Goal: Task Accomplishment & Management: Manage account settings

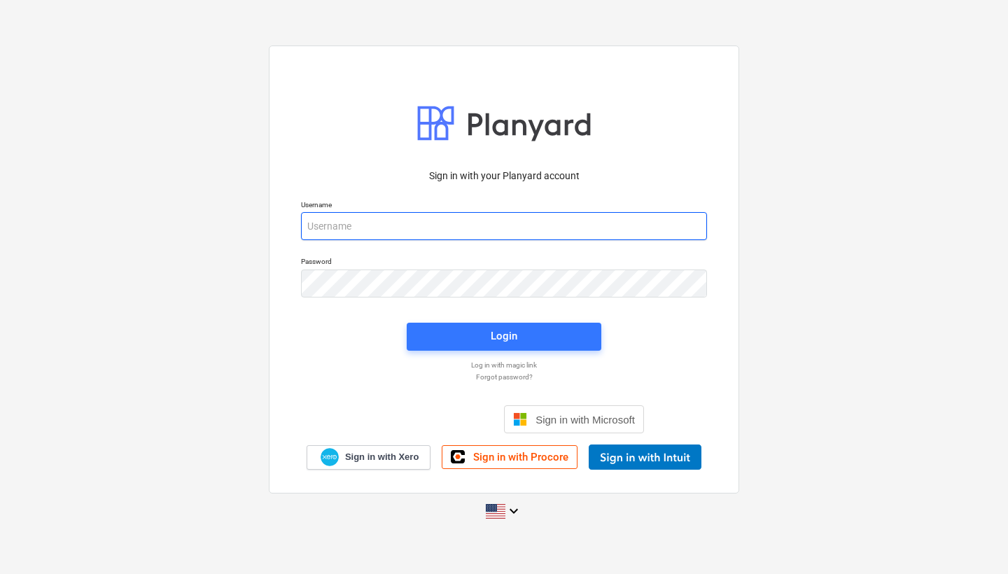
type input "[EMAIL_ADDRESS][DOMAIN_NAME]"
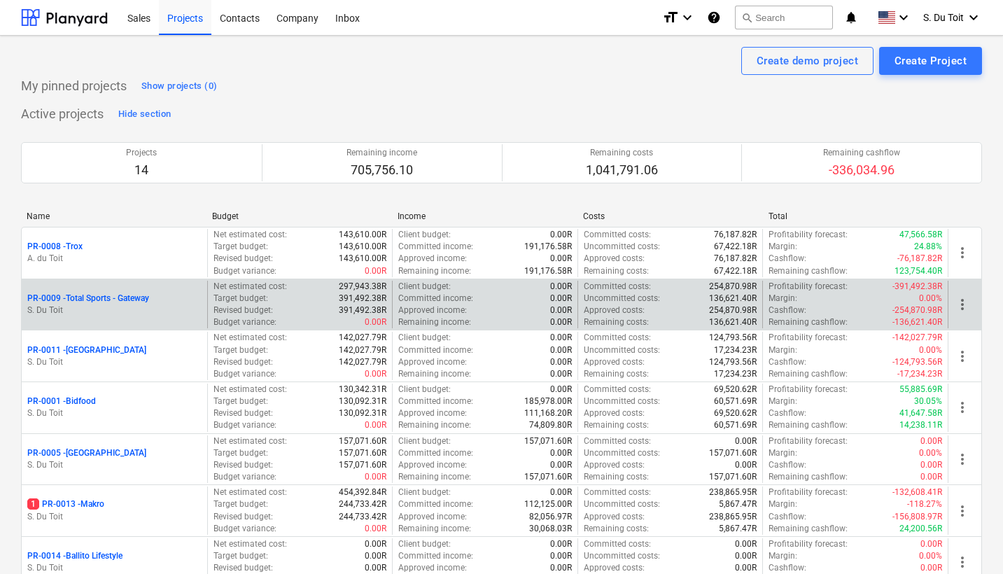
click at [74, 297] on p "PR-0009 - Total Sports - Gateway" at bounding box center [88, 299] width 122 height 12
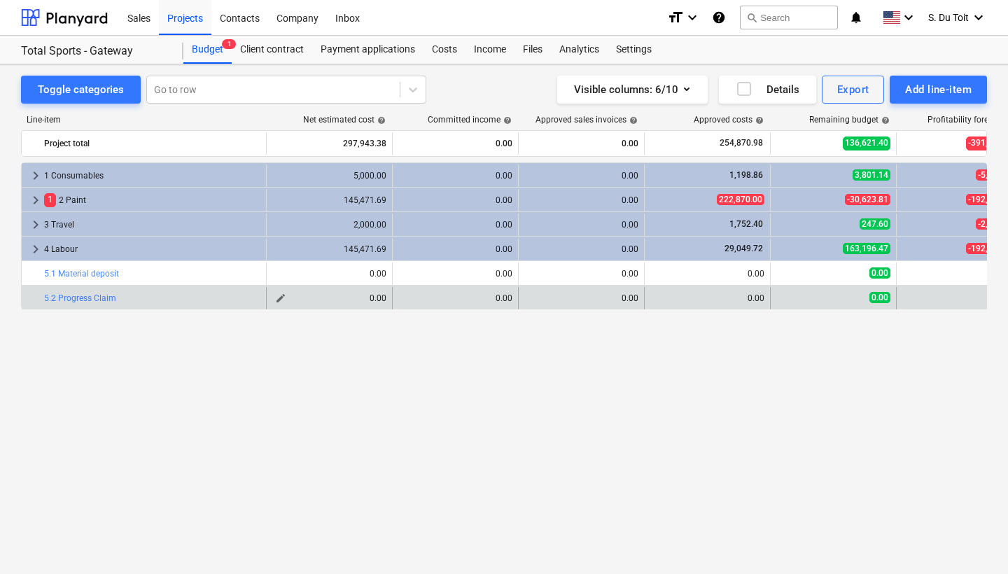
click at [279, 297] on span "edit" at bounding box center [280, 298] width 11 height 11
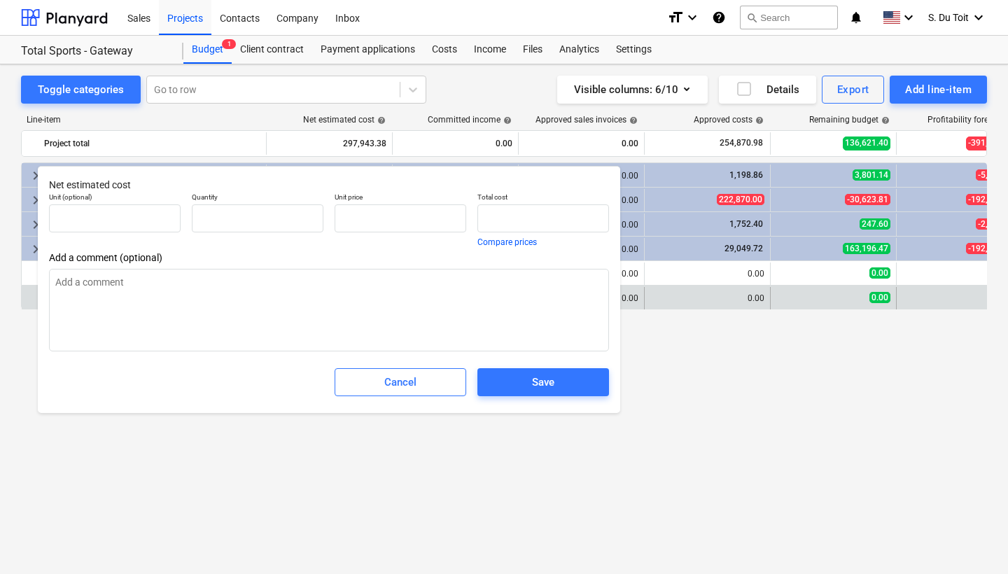
type input "0.00"
click at [891, 400] on div "keyboard_arrow_right 1 Consumables 5,000.00 0.00 0.00 1,198.86 3,801.14 -5,000.…" at bounding box center [504, 338] width 966 height 353
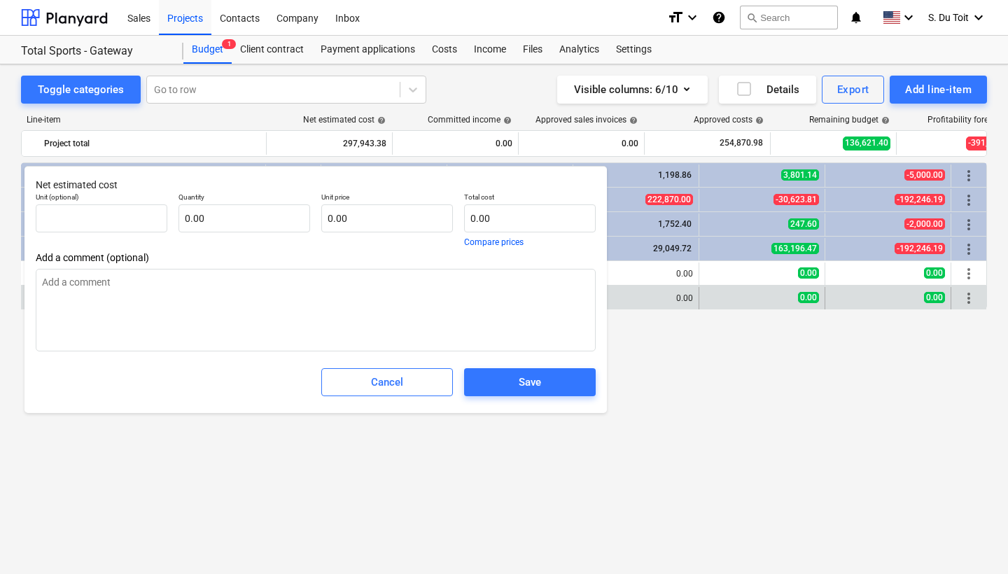
scroll to position [0, 71]
click at [974, 297] on span "more_vert" at bounding box center [968, 298] width 17 height 17
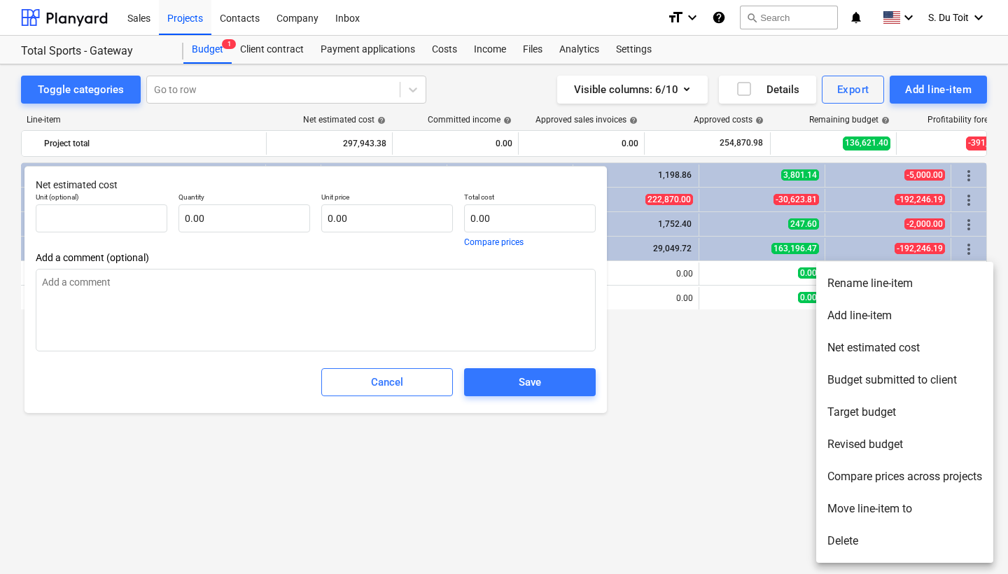
click at [862, 543] on li "Delete" at bounding box center [904, 541] width 177 height 32
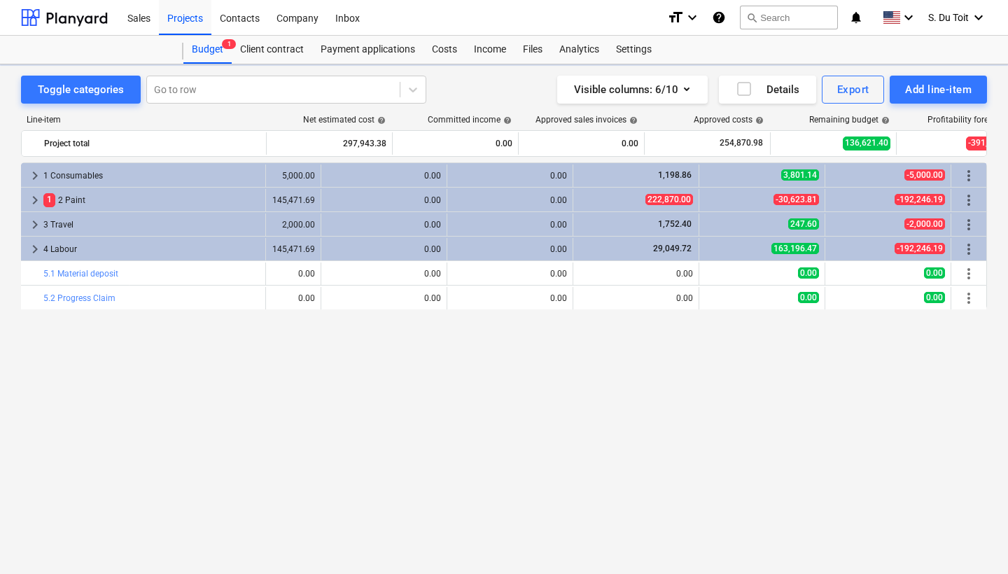
type textarea "x"
type input "0.00"
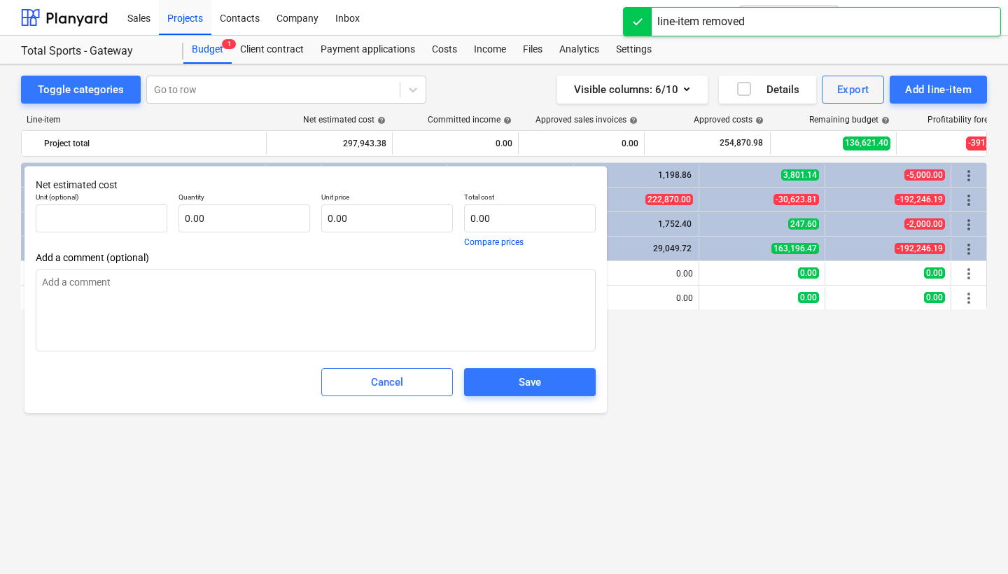
type textarea "x"
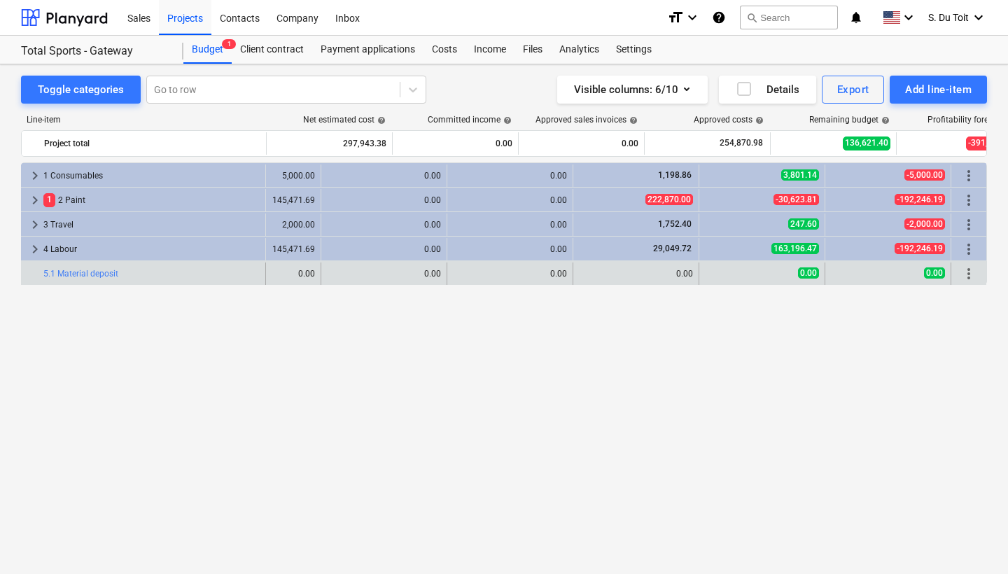
click at [973, 277] on span "more_vert" at bounding box center [968, 273] width 17 height 17
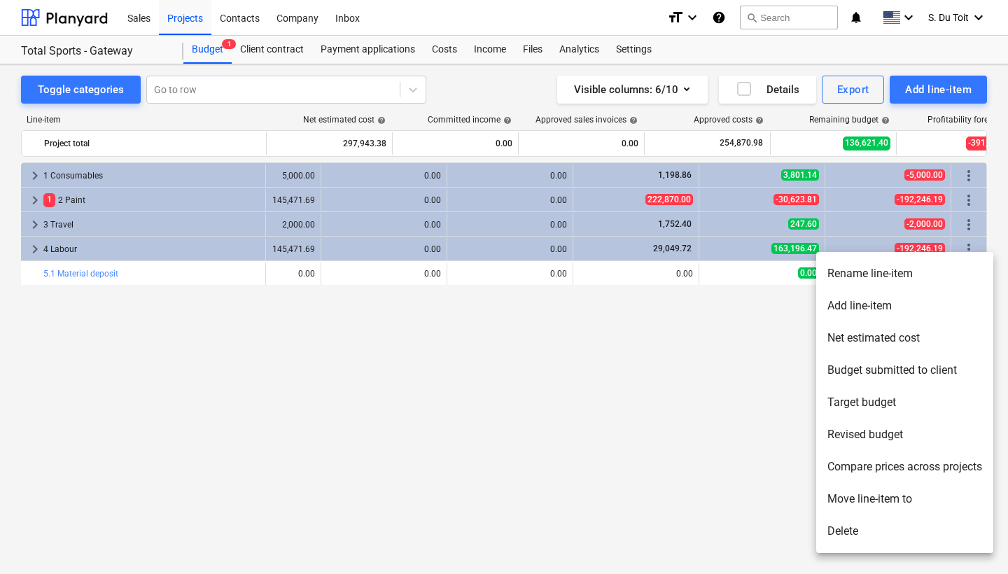
click at [845, 540] on li "Delete" at bounding box center [904, 531] width 177 height 32
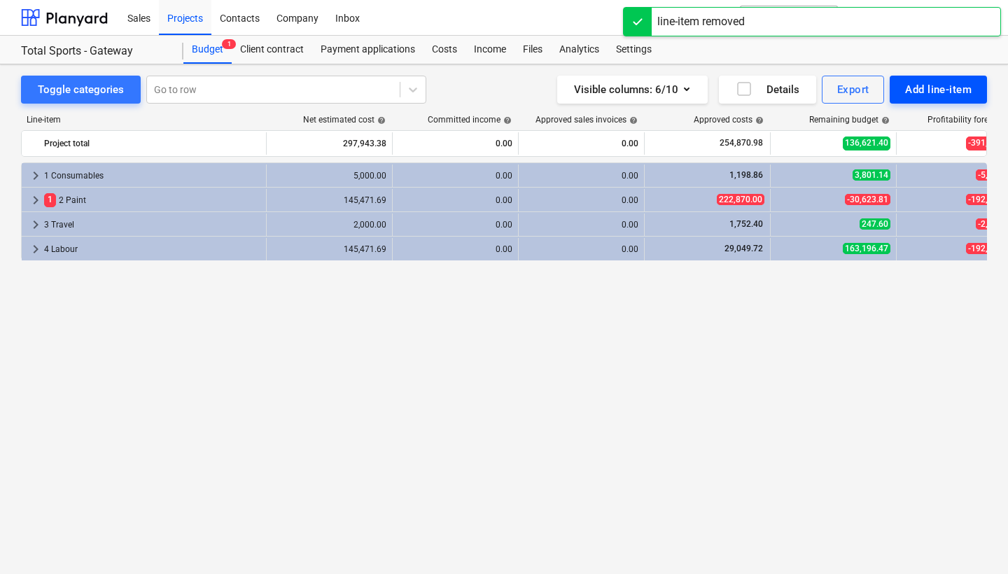
click at [923, 90] on div "Add line-item" at bounding box center [938, 89] width 66 height 18
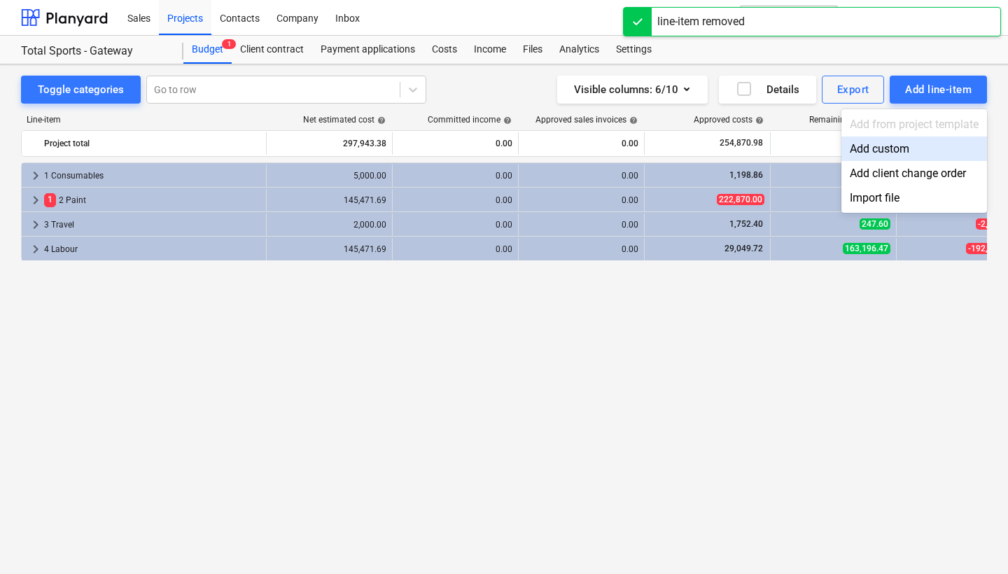
click at [935, 150] on div "Add custom" at bounding box center [914, 148] width 146 height 24
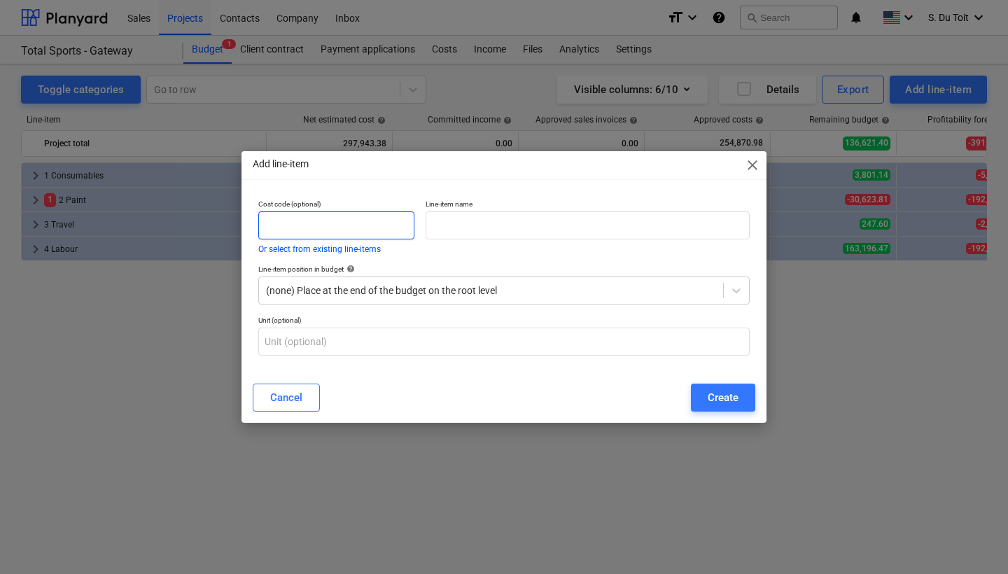
click at [359, 225] on input "text" at bounding box center [336, 225] width 156 height 28
type input "5"
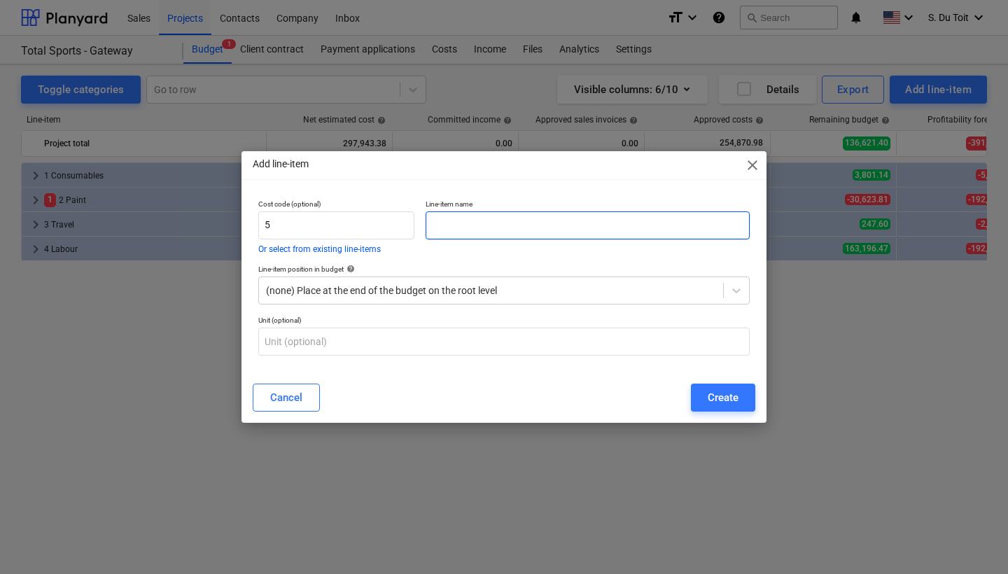
click at [493, 221] on input "text" at bounding box center [587, 225] width 324 height 28
type input "Payment"
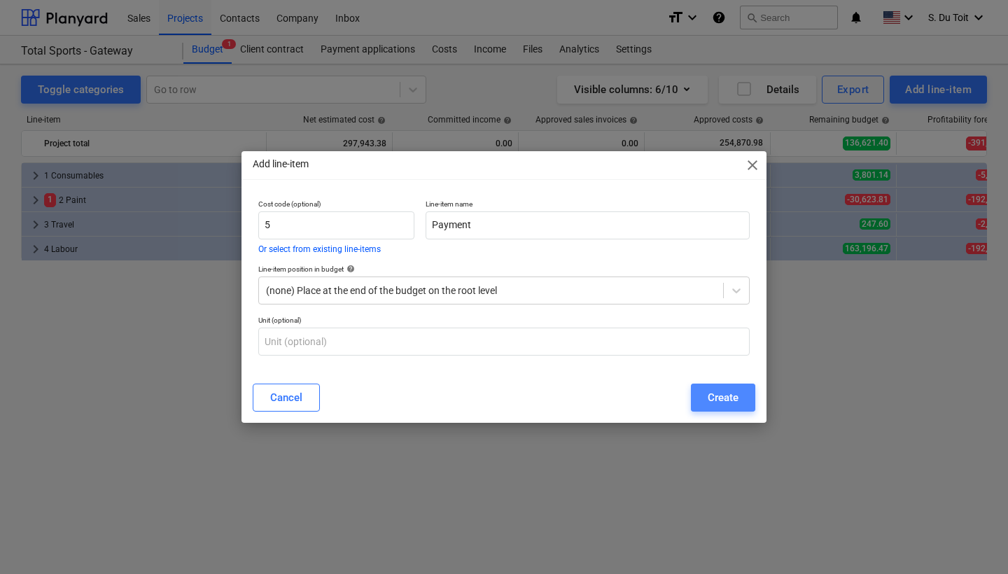
click at [723, 395] on div "Create" at bounding box center [722, 397] width 31 height 18
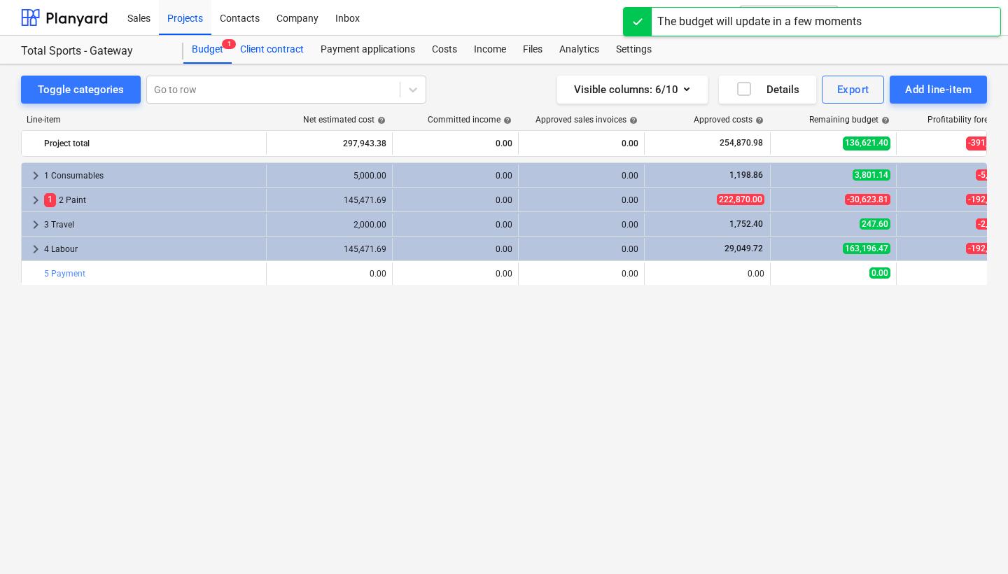
click at [293, 45] on div "Client contract" at bounding box center [272, 50] width 80 height 28
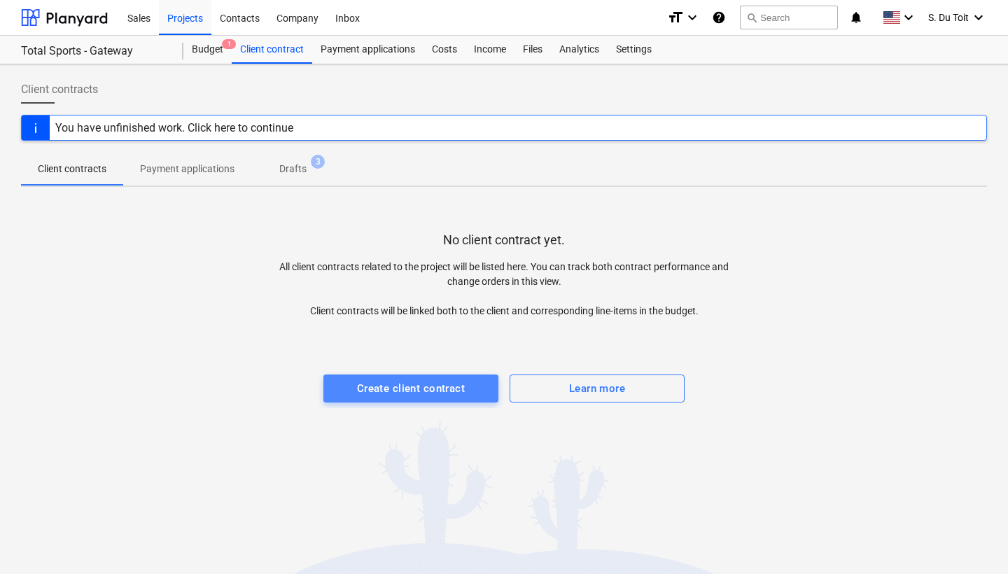
click at [359, 385] on div "Create client contract" at bounding box center [411, 388] width 108 height 18
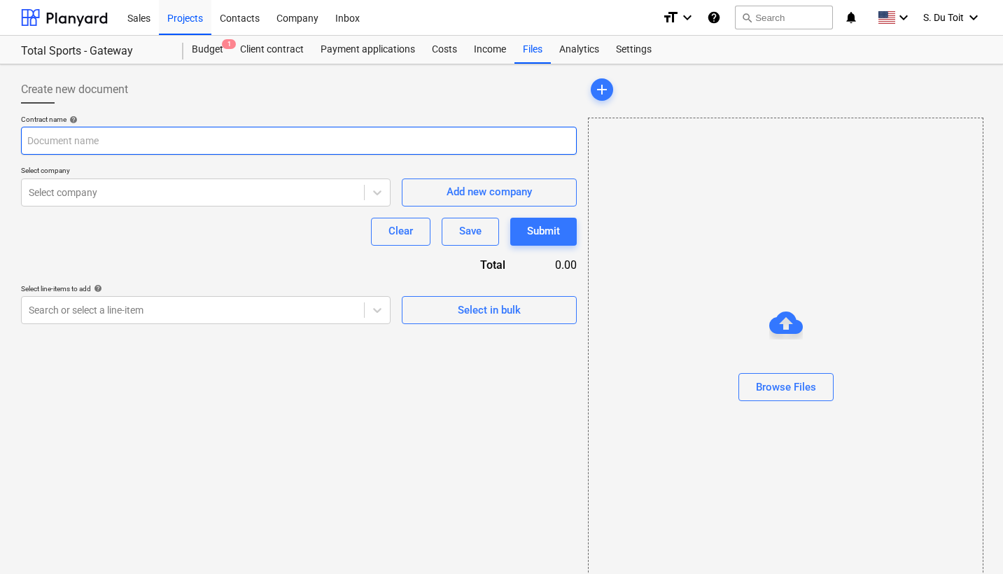
click at [192, 147] on input "text" at bounding box center [299, 141] width 556 height 28
paste input "42834-PZ"
type input "PO-42834-PZ"
click at [232, 192] on div at bounding box center [193, 192] width 328 height 14
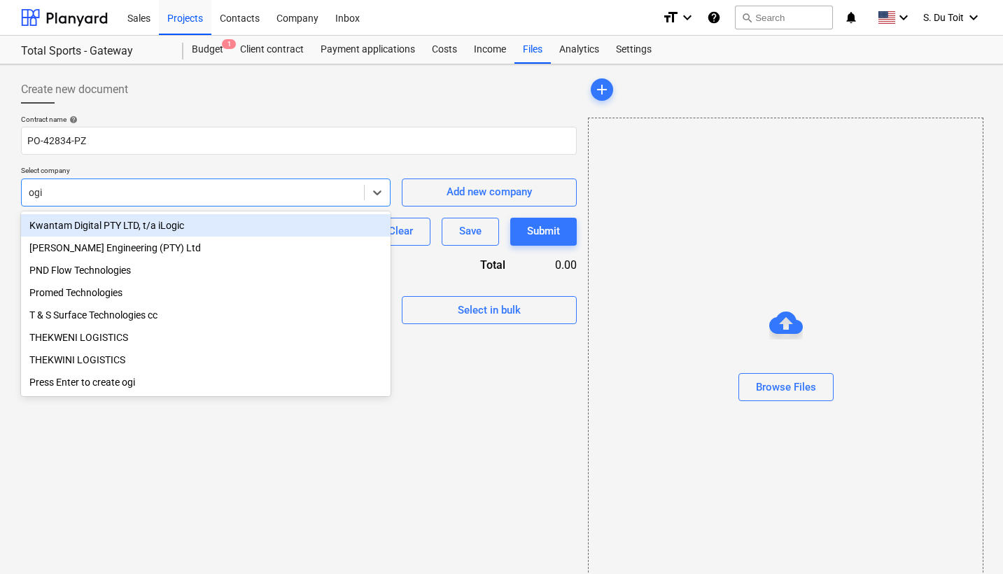
type input "ogil"
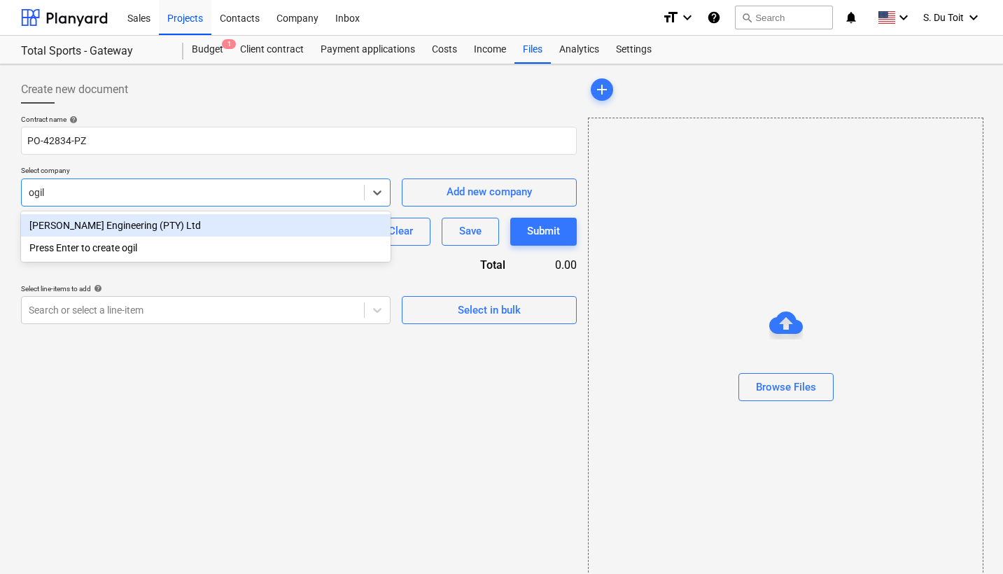
click at [195, 226] on div "[PERSON_NAME] Engineering (PTY) Ltd" at bounding box center [205, 225] width 369 height 22
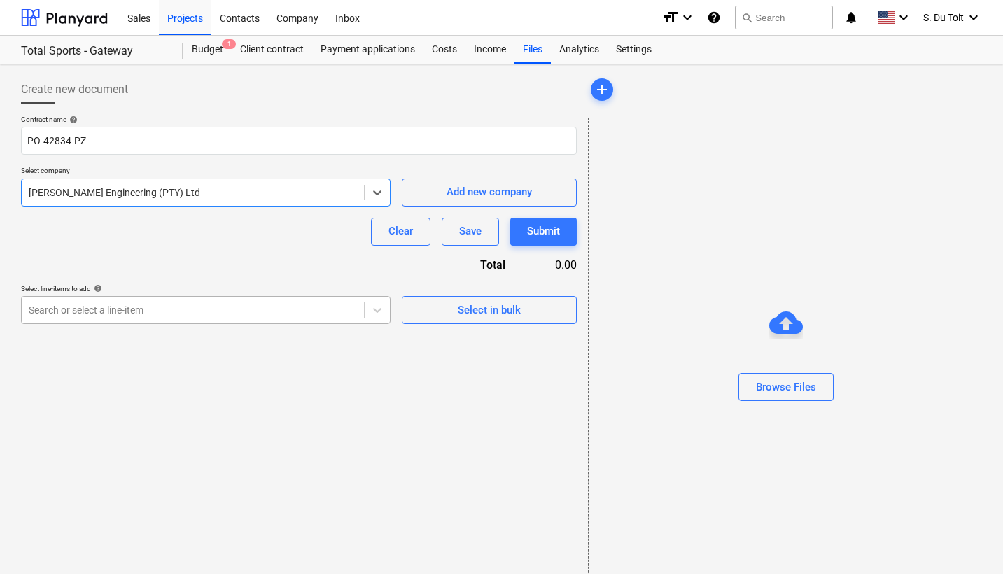
click at [250, 312] on div at bounding box center [193, 310] width 328 height 14
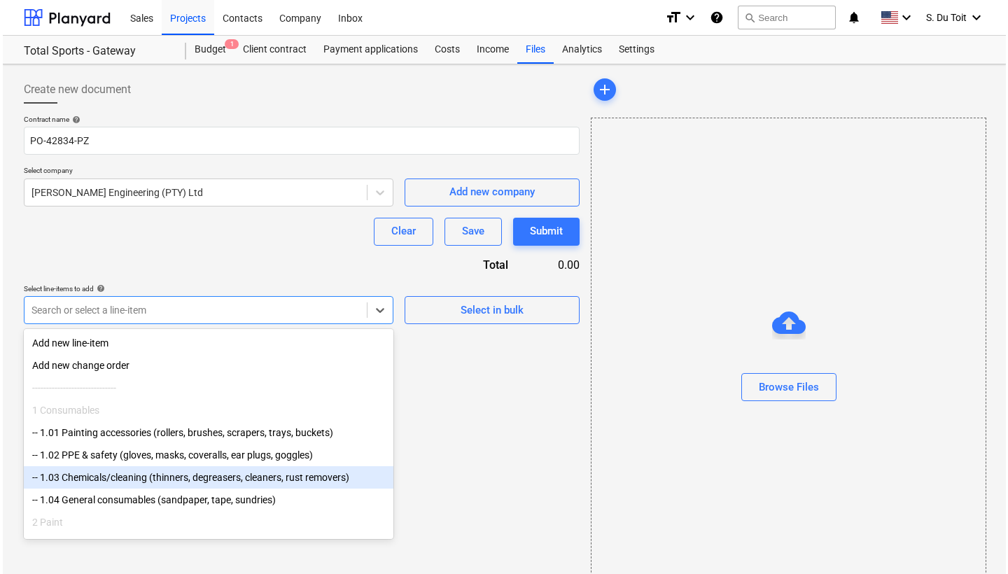
scroll to position [132, 0]
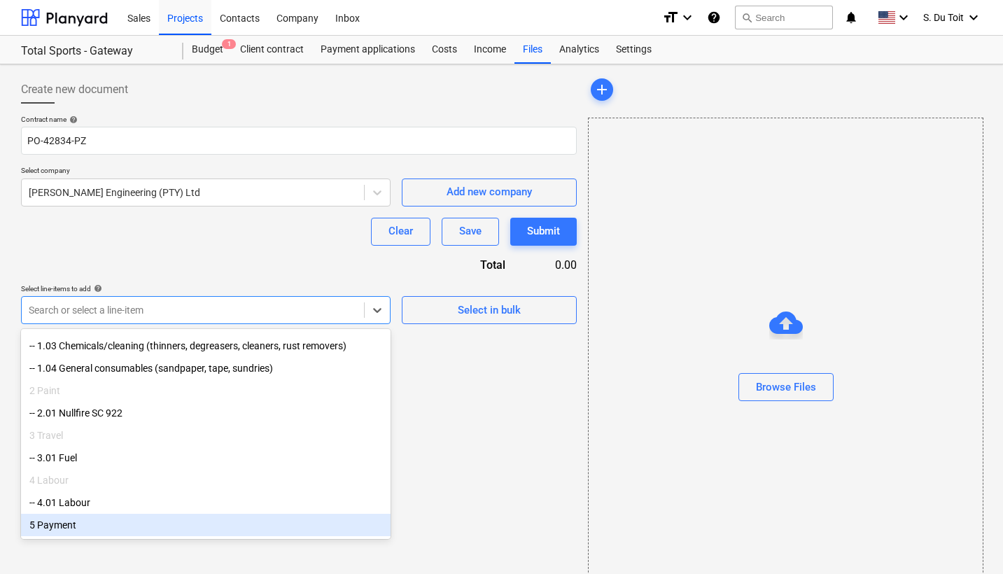
click at [148, 519] on div "5 Payment" at bounding box center [205, 525] width 369 height 22
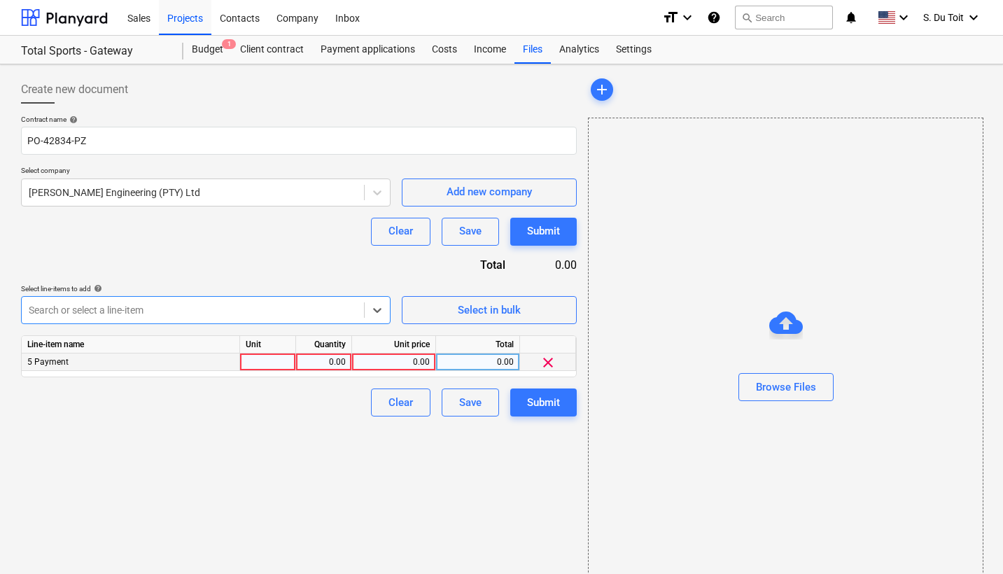
click at [284, 360] on div at bounding box center [268, 361] width 56 height 17
type input "1"
click at [336, 358] on div "0.00" at bounding box center [324, 361] width 44 height 17
click at [415, 363] on div "0.00" at bounding box center [394, 361] width 72 height 17
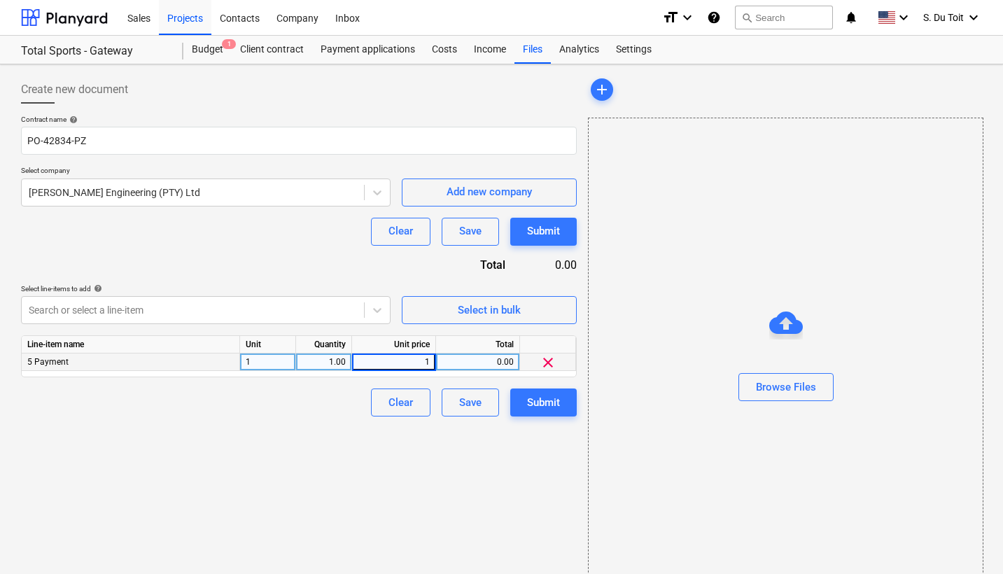
drag, startPoint x: 417, startPoint y: 354, endPoint x: 433, endPoint y: 361, distance: 17.6
click at [433, 361] on input "1" at bounding box center [393, 361] width 83 height 17
paste input "R425,633.40"
click at [391, 363] on input "R425,633.40" at bounding box center [393, 361] width 83 height 17
click at [388, 361] on input "R425,633.40" at bounding box center [393, 361] width 83 height 17
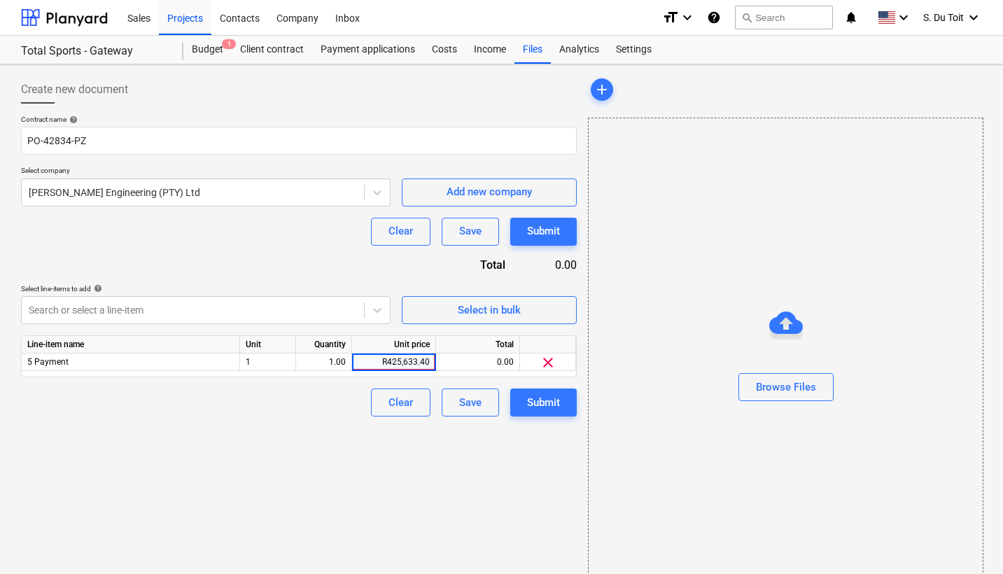
type input "425,633.40"
click at [492, 456] on div "Create new document Contract name help PO-42834-PZ Select company [PERSON_NAME]…" at bounding box center [298, 338] width 567 height 536
click at [547, 396] on div "Submit" at bounding box center [543, 402] width 33 height 18
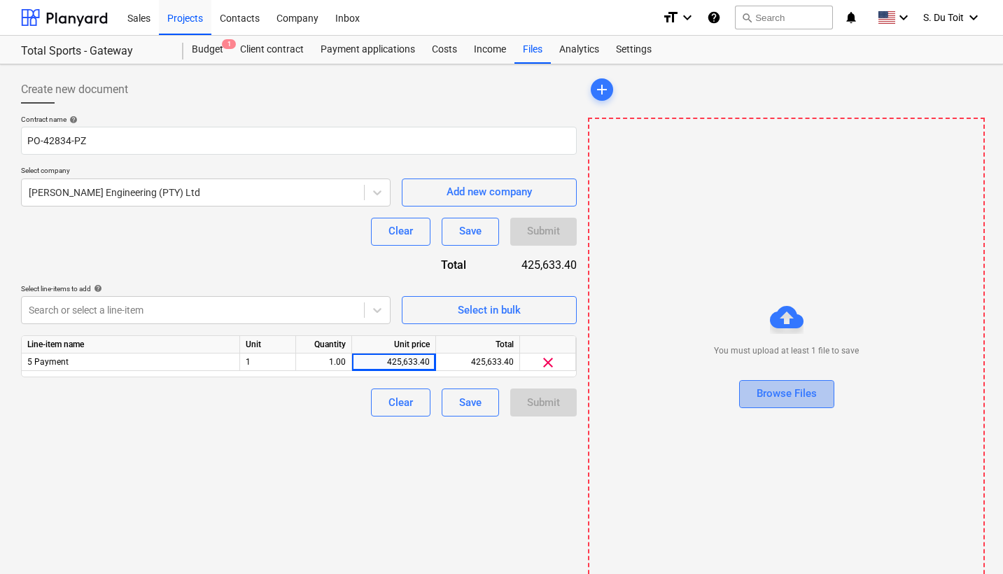
click at [757, 390] on div "Browse Files" at bounding box center [786, 393] width 60 height 18
click at [773, 389] on div "Browse Files" at bounding box center [786, 393] width 60 height 18
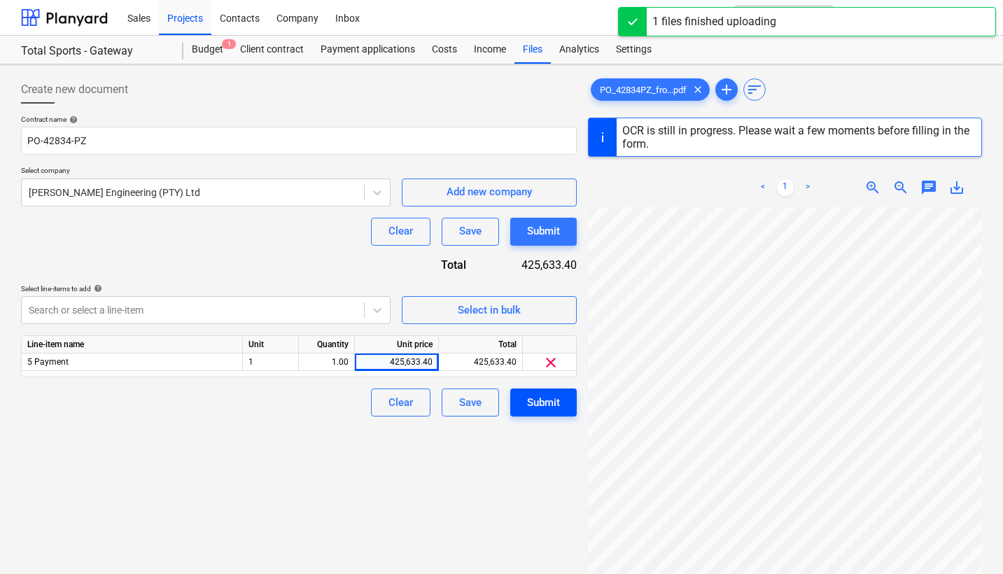
click at [545, 402] on div "Submit" at bounding box center [543, 402] width 33 height 18
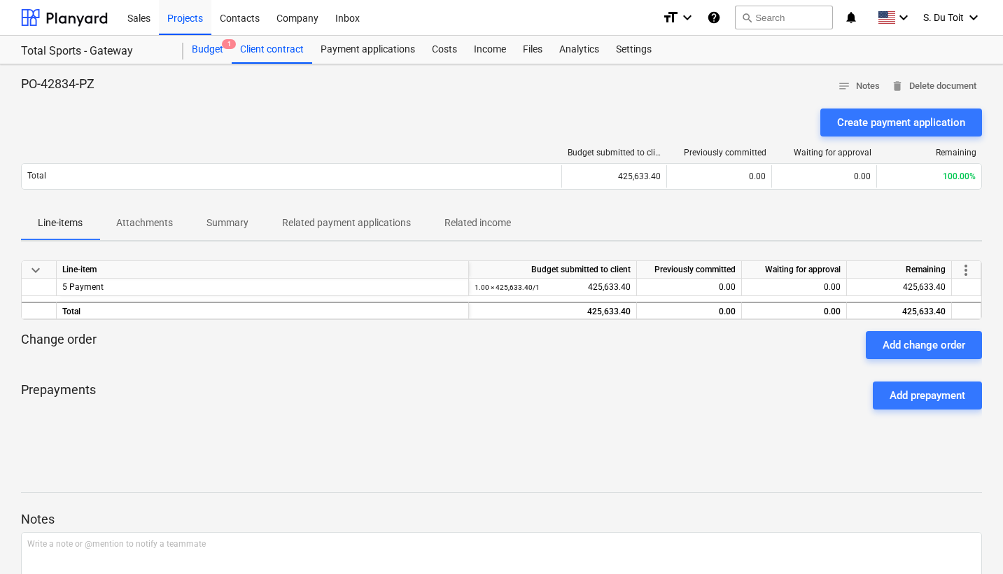
click at [218, 54] on div "Budget 1" at bounding box center [207, 50] width 48 height 28
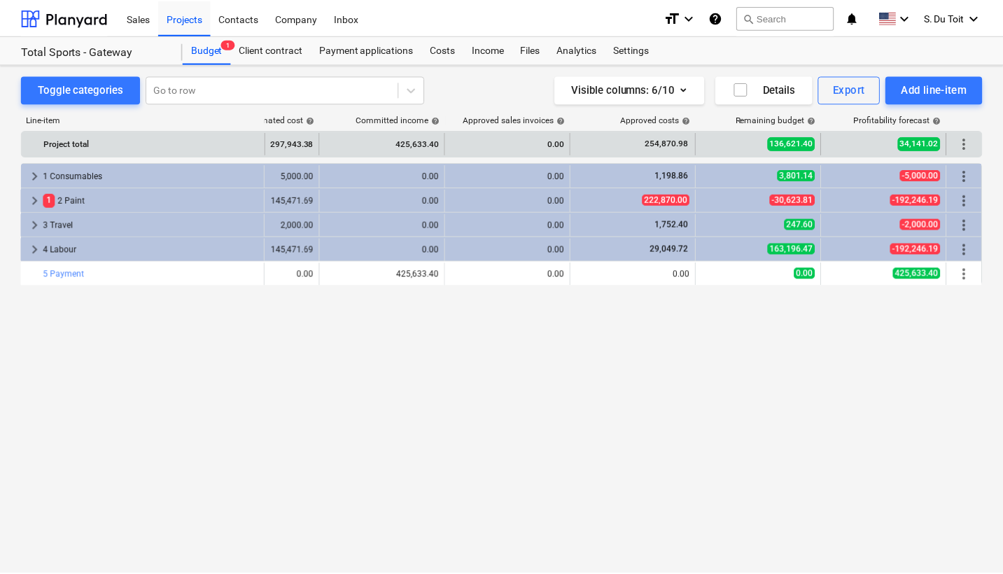
scroll to position [0, 71]
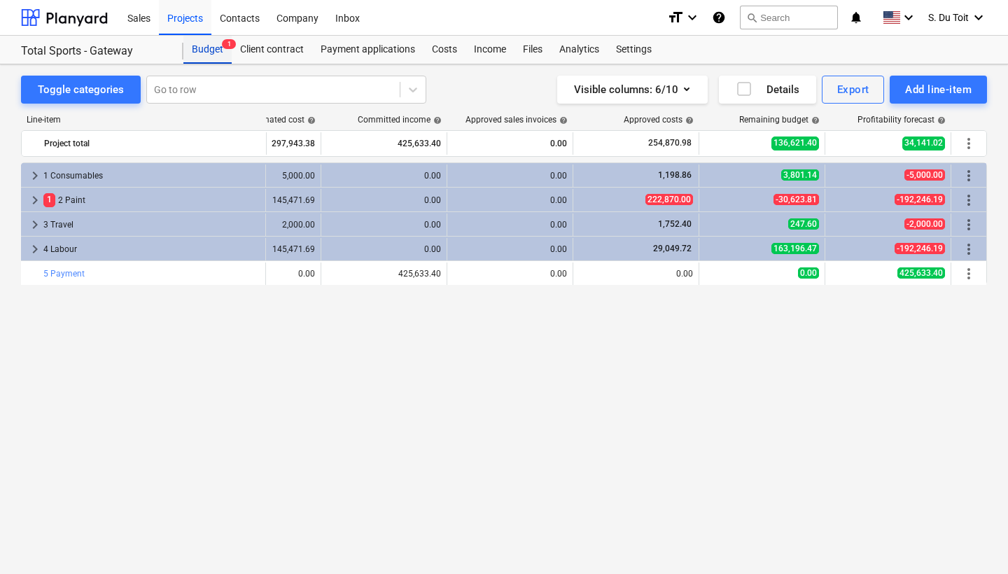
click at [217, 50] on div "Budget 1" at bounding box center [207, 50] width 48 height 28
click at [194, 20] on div "Projects" at bounding box center [185, 17] width 52 height 36
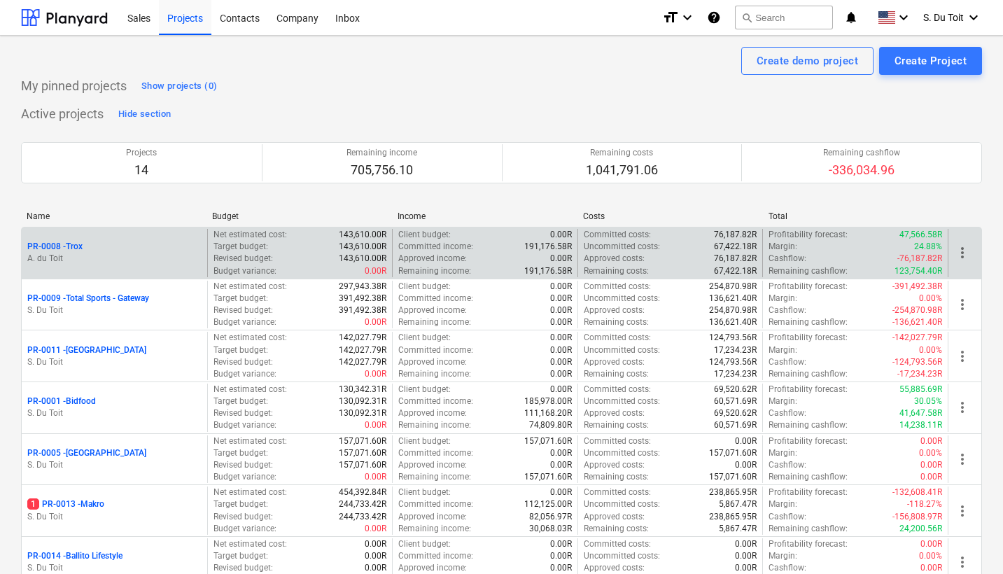
click at [411, 265] on p "Remaining income :" at bounding box center [434, 271] width 73 height 12
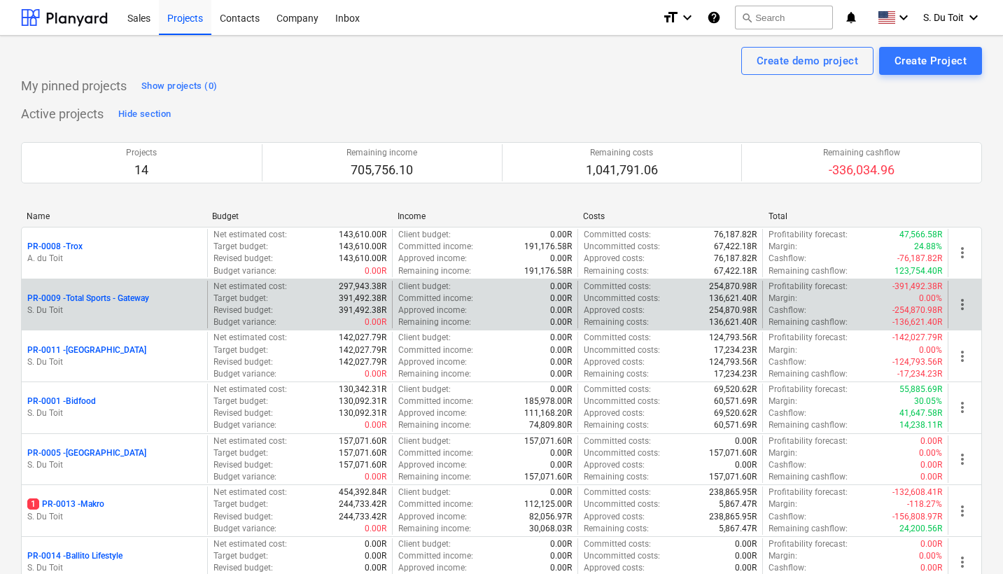
click at [132, 294] on p "PR-0009 - Total Sports - Gateway" at bounding box center [88, 299] width 122 height 12
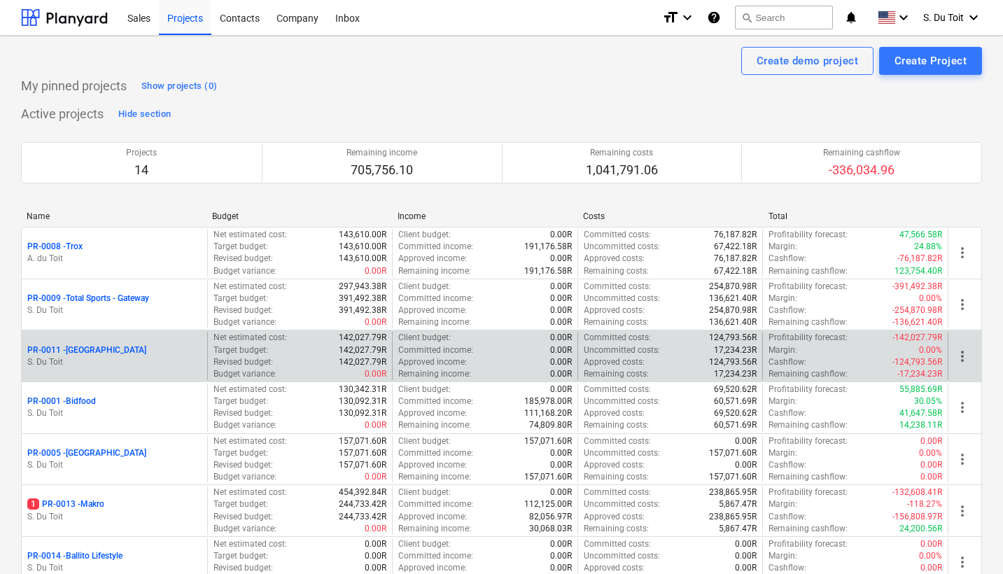
click at [170, 362] on p "S. Du Toit" at bounding box center [114, 362] width 174 height 12
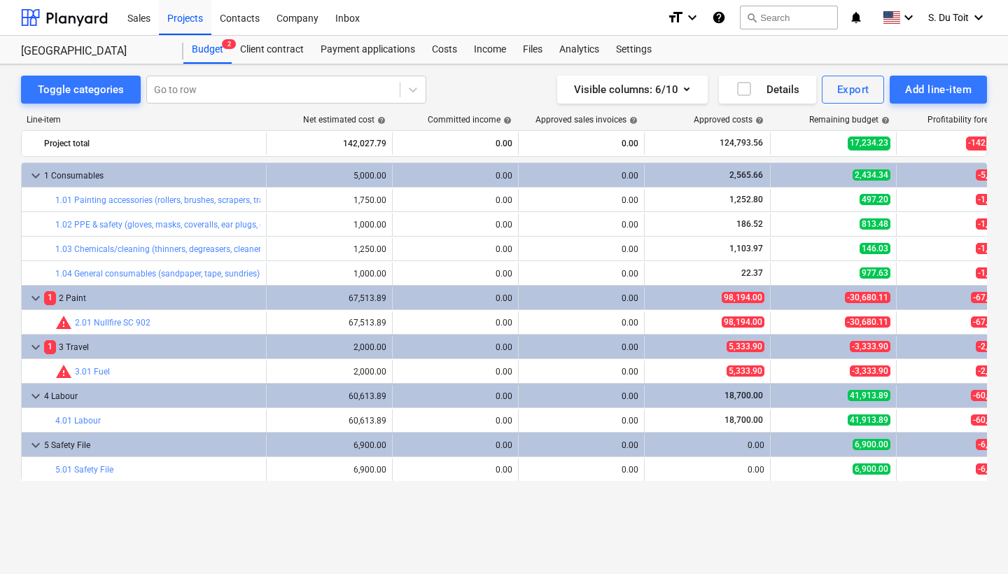
click at [940, 66] on div "Toggle categories Go to row Visible columns : 6/10 Details Export Add line-item…" at bounding box center [504, 303] width 1008 height 479
click at [941, 86] on div "Add line-item" at bounding box center [938, 89] width 66 height 18
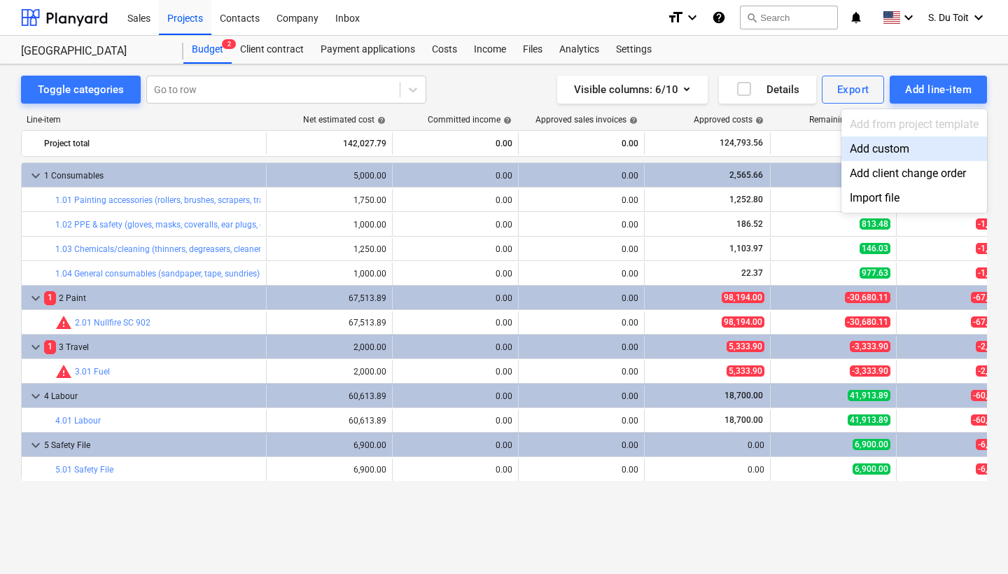
click at [903, 157] on div "Add custom" at bounding box center [914, 148] width 146 height 24
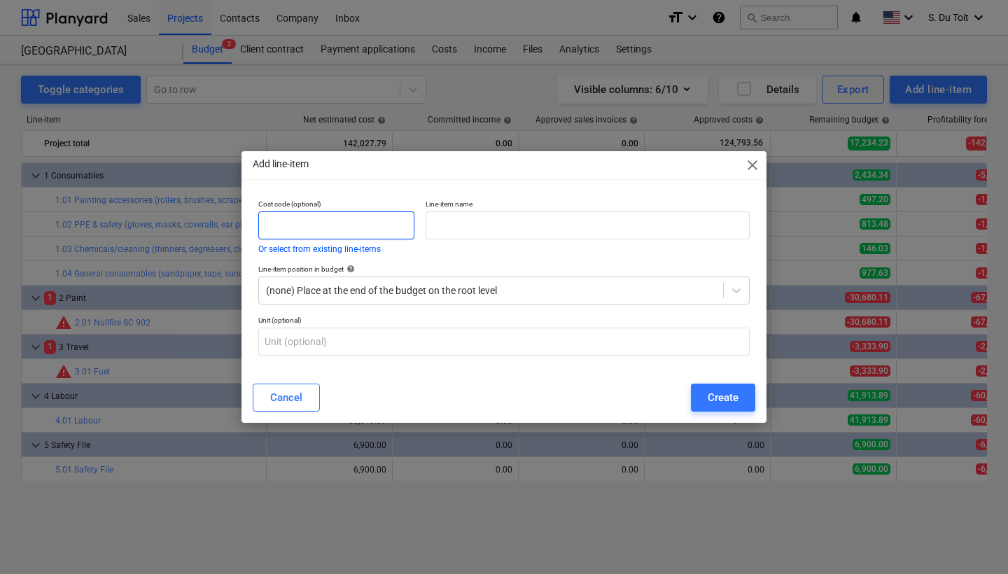
click at [341, 229] on input "text" at bounding box center [336, 225] width 156 height 28
type input "6"
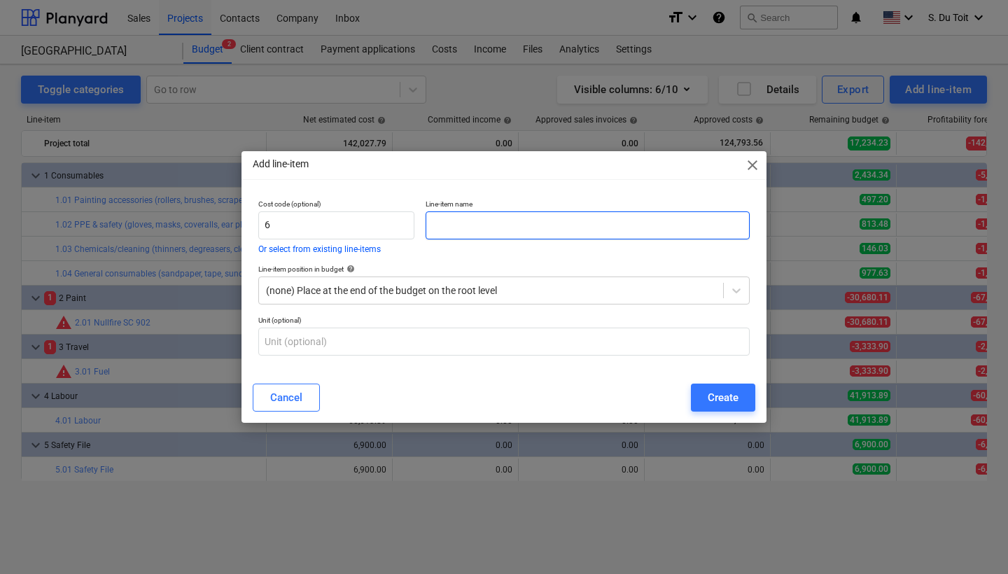
click at [451, 220] on input "text" at bounding box center [587, 225] width 324 height 28
type input "Payment"
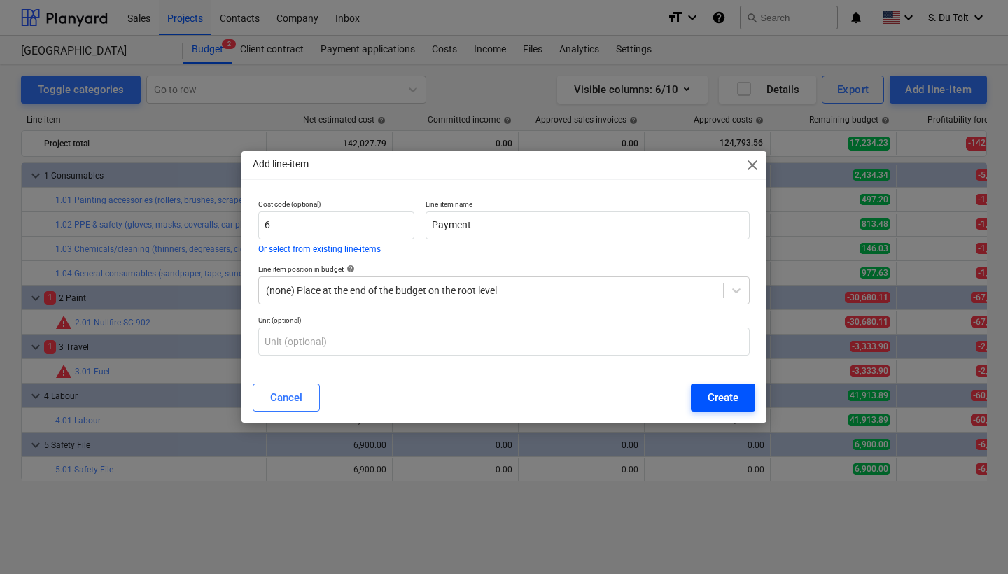
click at [720, 401] on div "Create" at bounding box center [722, 397] width 31 height 18
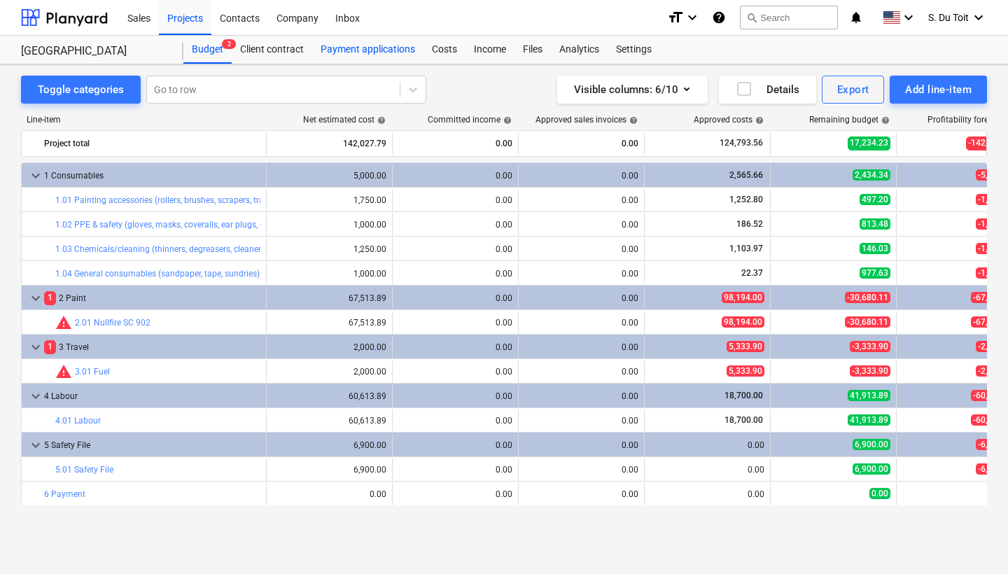
click at [369, 43] on div "Payment applications" at bounding box center [367, 50] width 111 height 28
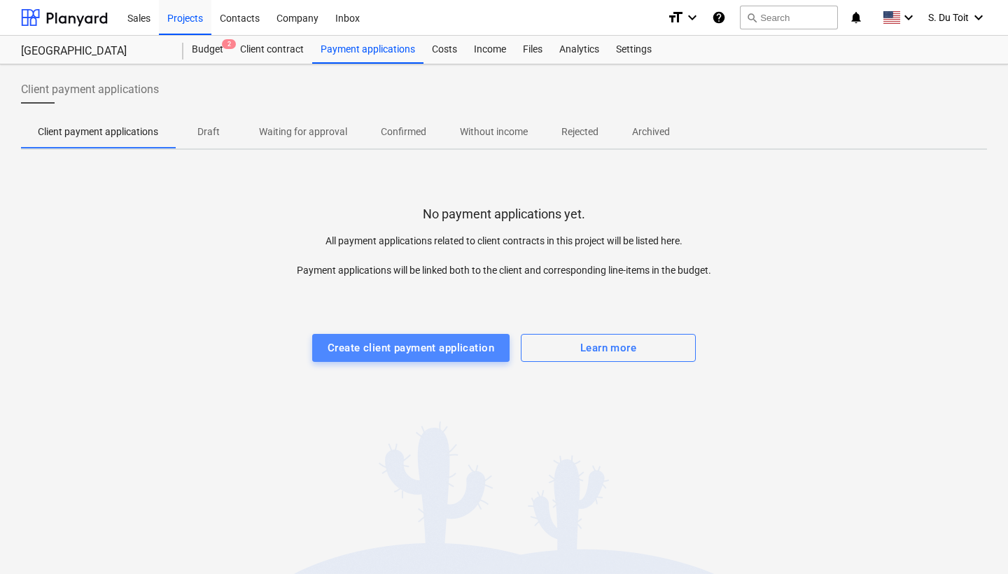
click at [395, 341] on div "Create client payment application" at bounding box center [410, 348] width 167 height 18
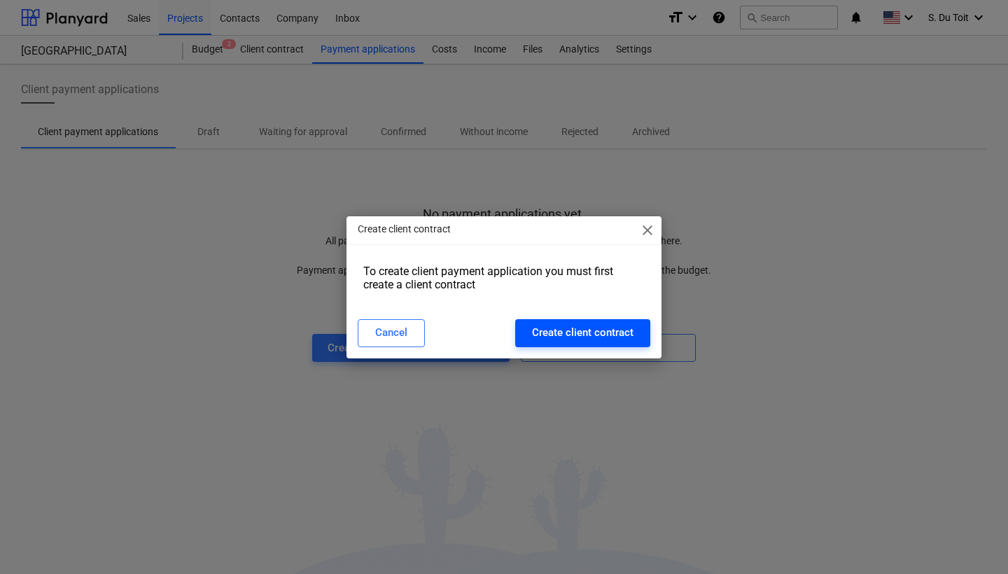
click at [573, 331] on div "Create client contract" at bounding box center [582, 332] width 101 height 18
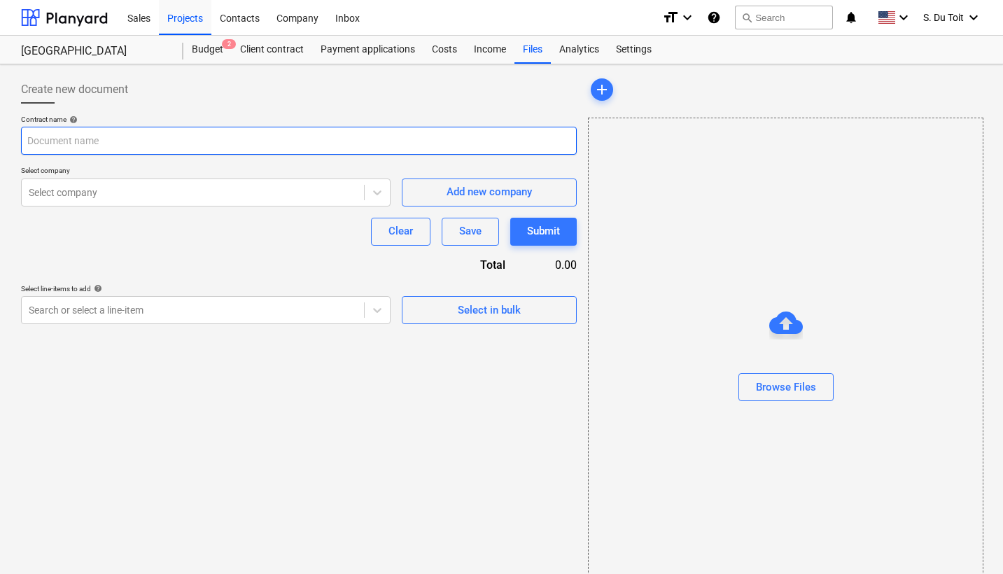
click at [232, 134] on input "text" at bounding box center [299, 141] width 556 height 28
type input "Payment"
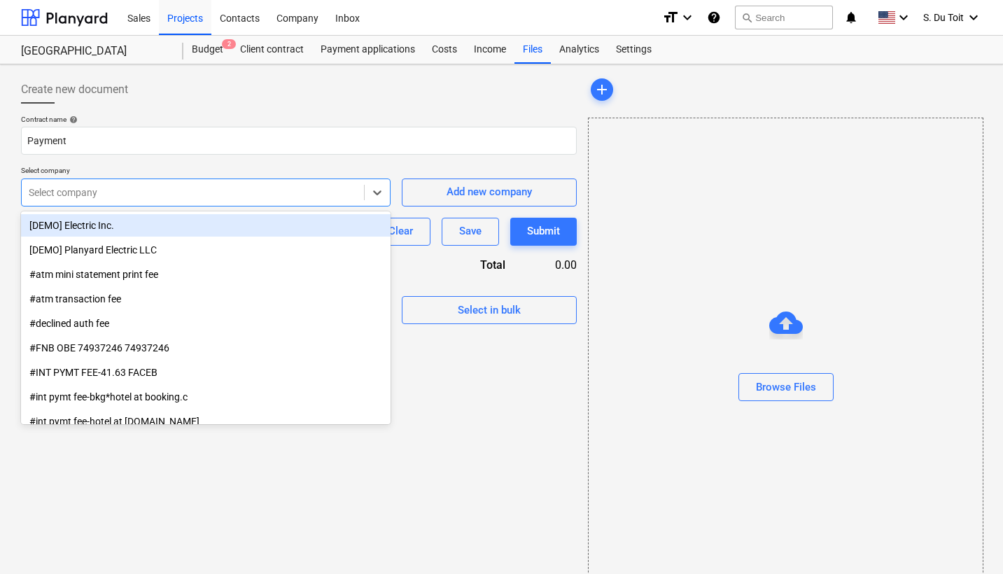
click at [225, 201] on div "Select company" at bounding box center [193, 193] width 342 height 20
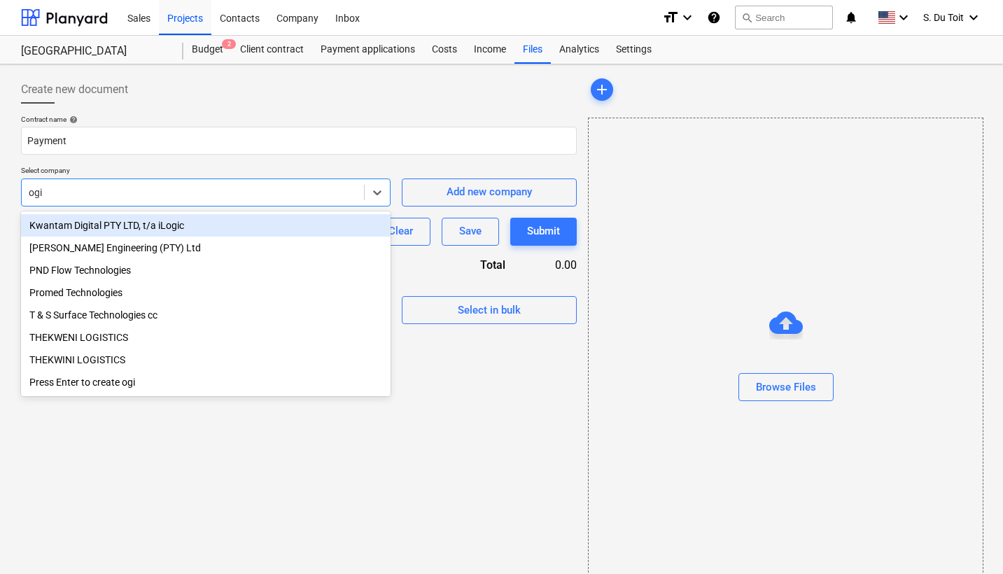
type input "ogil"
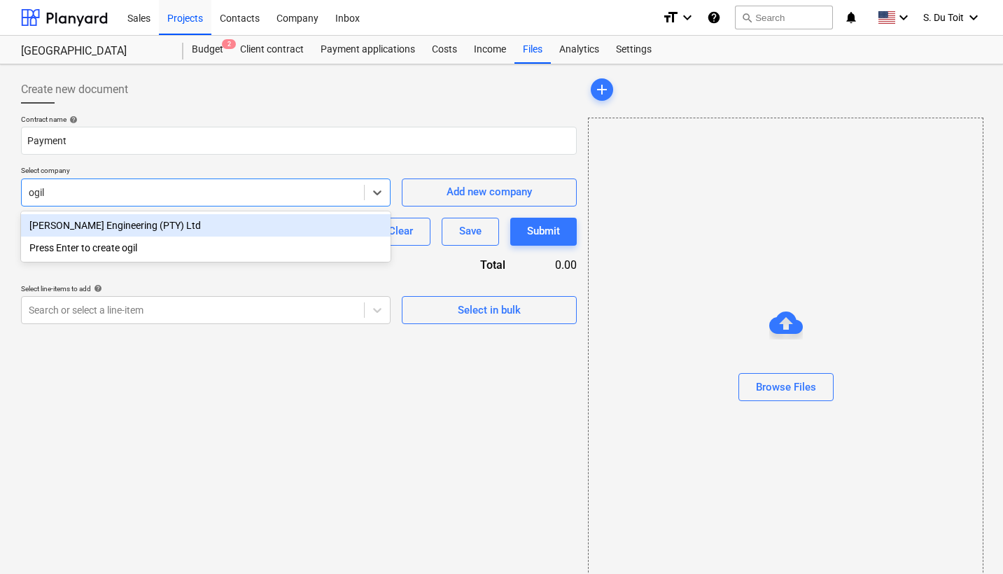
click at [220, 226] on div "[PERSON_NAME] Engineering (PTY) Ltd" at bounding box center [205, 225] width 369 height 22
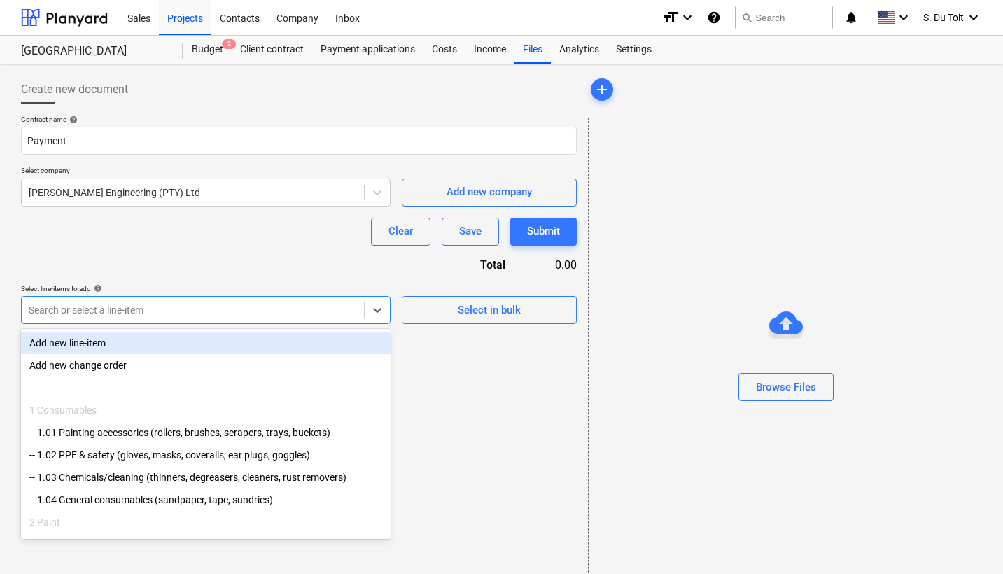
click at [145, 316] on div at bounding box center [193, 310] width 328 height 14
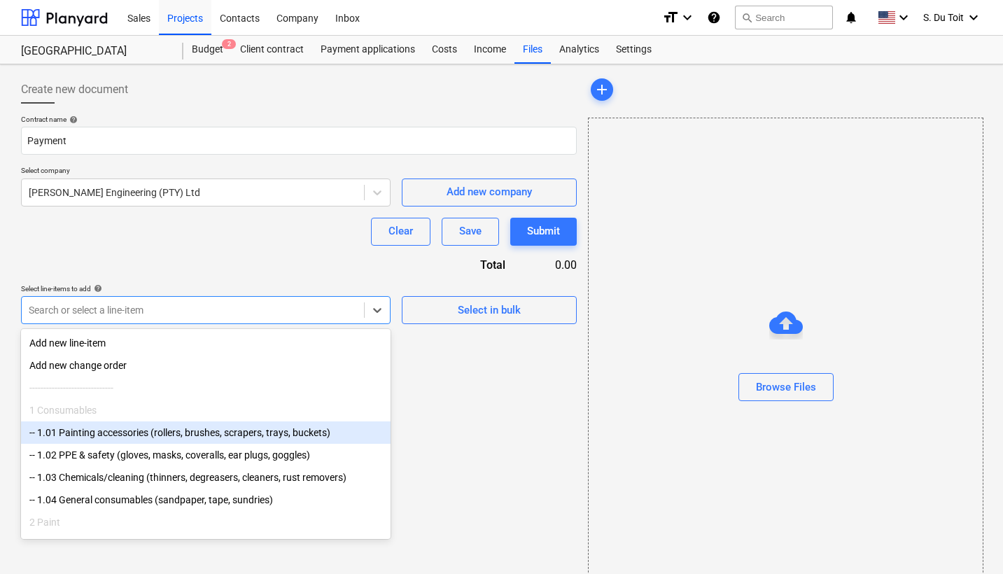
scroll to position [176, 0]
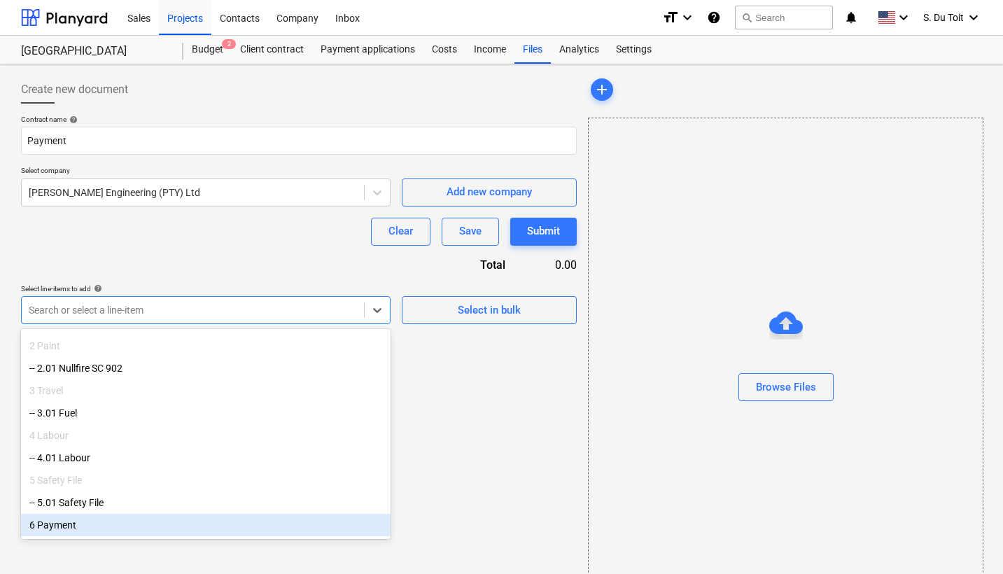
click at [106, 530] on div "6 Payment" at bounding box center [205, 525] width 369 height 22
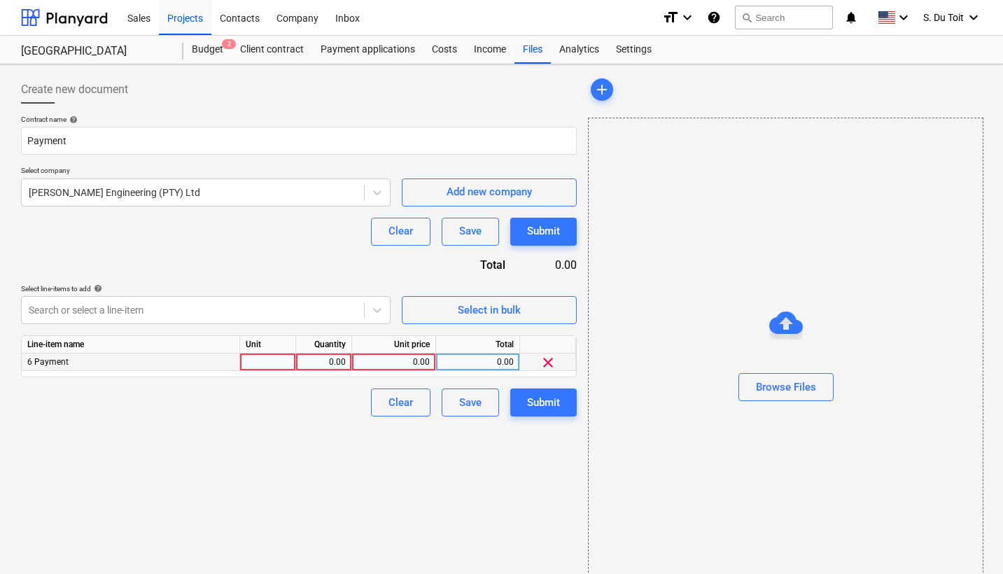
click at [267, 360] on div at bounding box center [268, 361] width 56 height 17
type input "1"
click at [337, 367] on div "0.00" at bounding box center [324, 361] width 44 height 17
type input "1"
click at [394, 362] on div "0.00" at bounding box center [394, 361] width 72 height 17
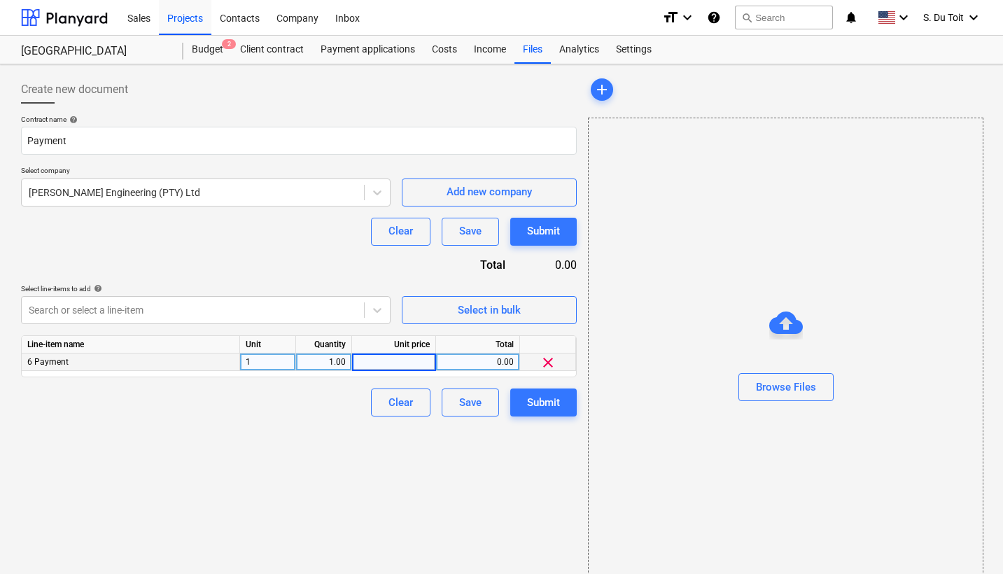
type input "1"
paste input "425,633.40"
type input "425,633.40"
click at [537, 407] on div "Submit" at bounding box center [543, 402] width 33 height 18
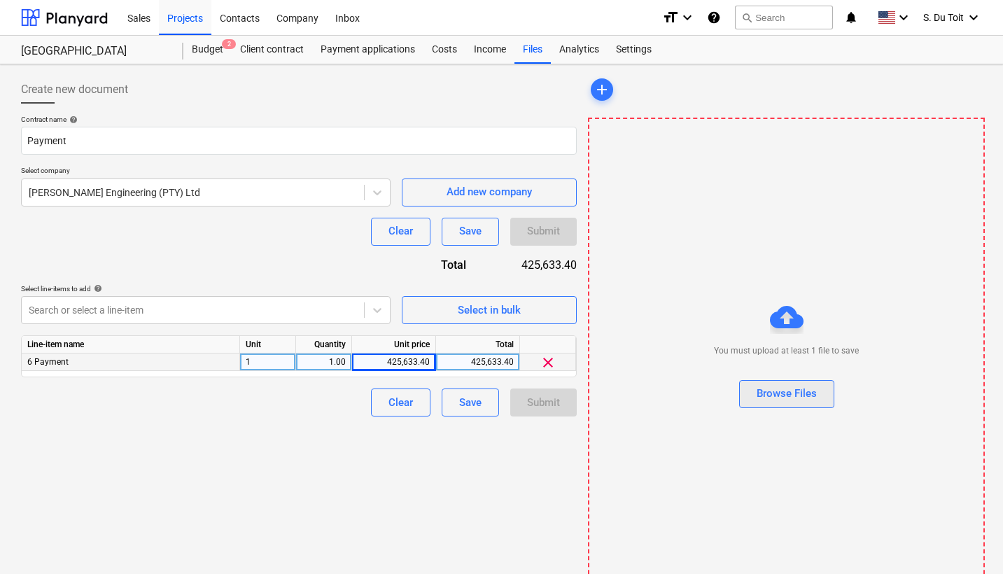
click at [826, 385] on button "Browse Files" at bounding box center [786, 394] width 95 height 28
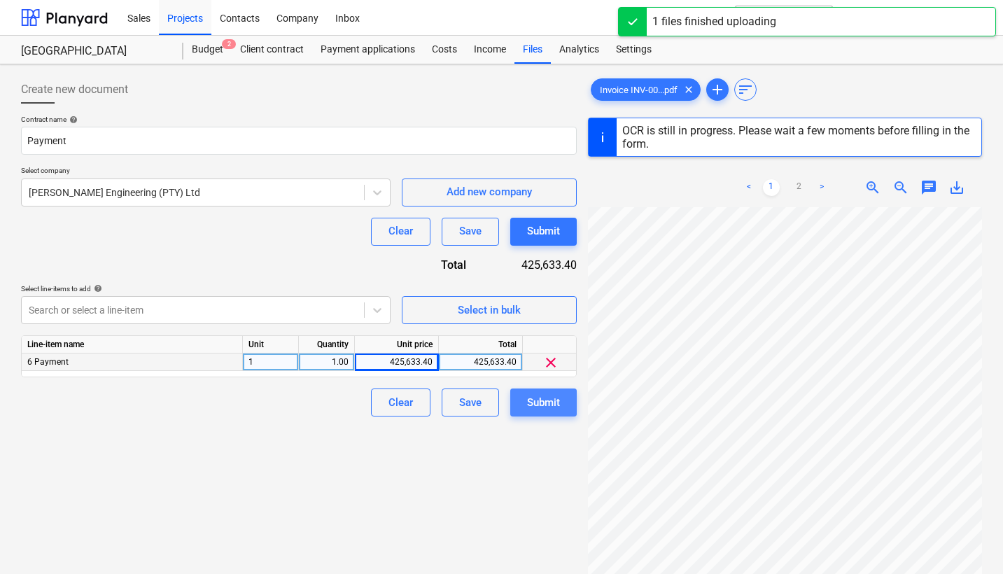
click at [563, 405] on button "Submit" at bounding box center [543, 402] width 66 height 28
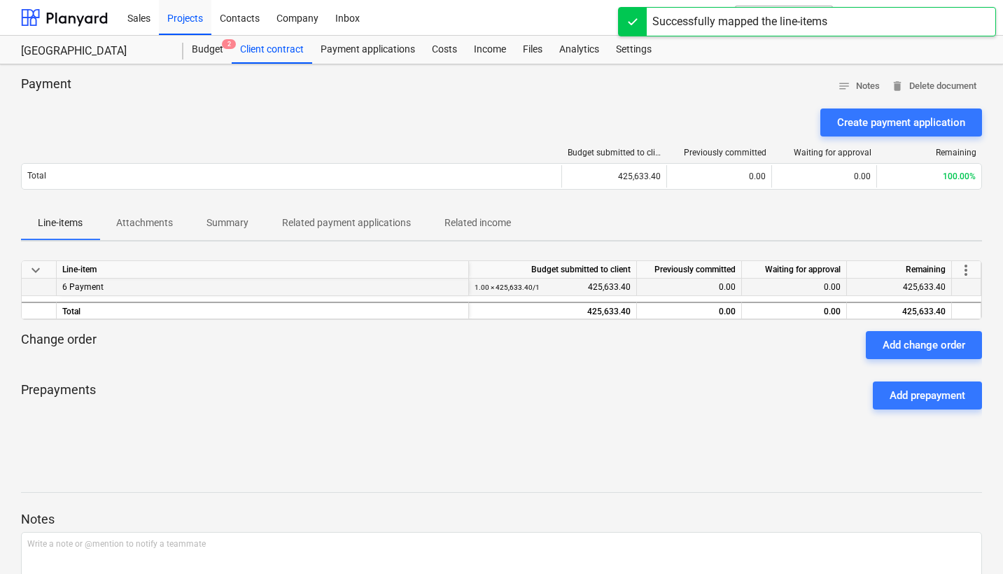
click at [694, 291] on div "0.00" at bounding box center [689, 287] width 105 height 17
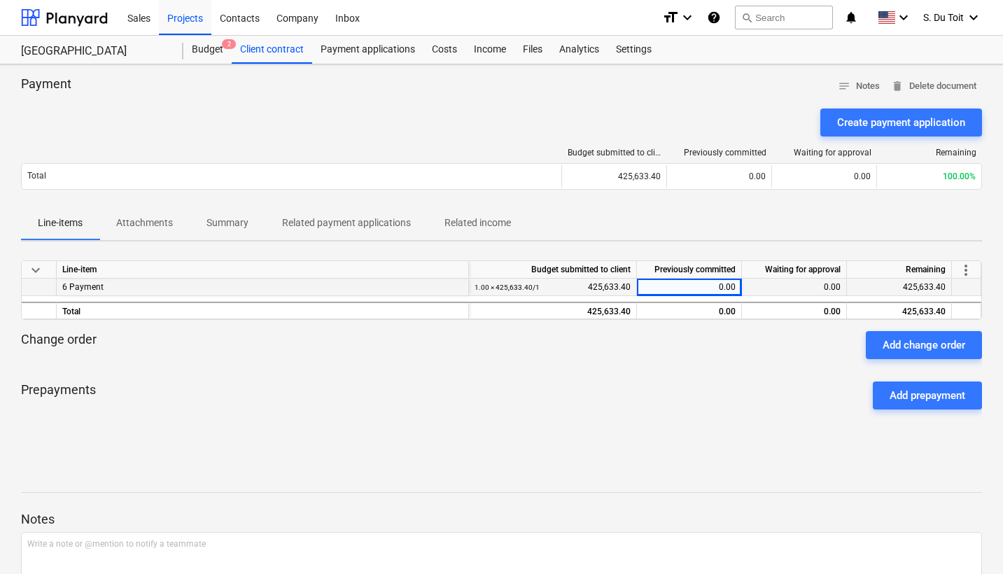
click at [805, 283] on div "0.00" at bounding box center [794, 287] width 105 height 17
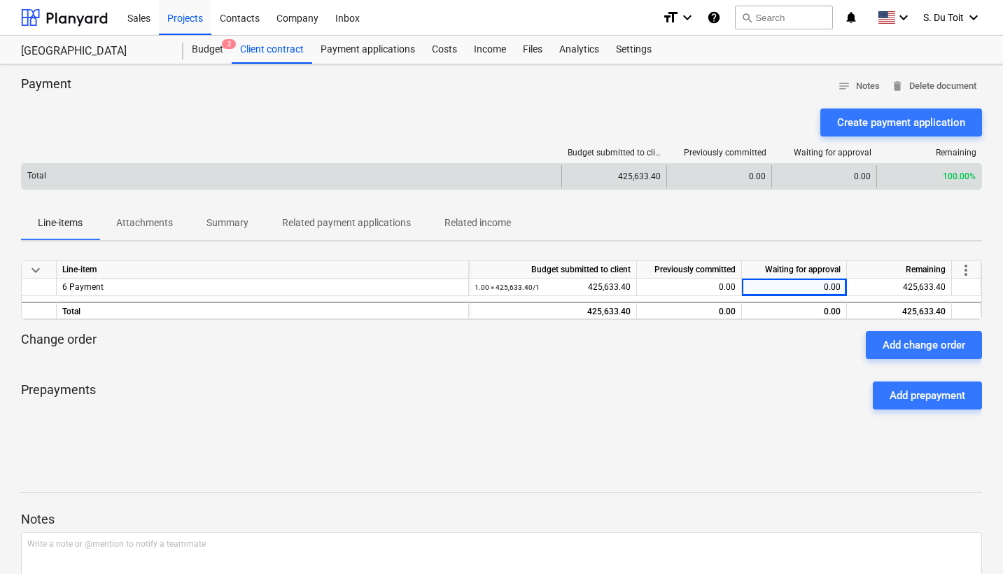
click at [840, 178] on div "0.00" at bounding box center [823, 176] width 105 height 22
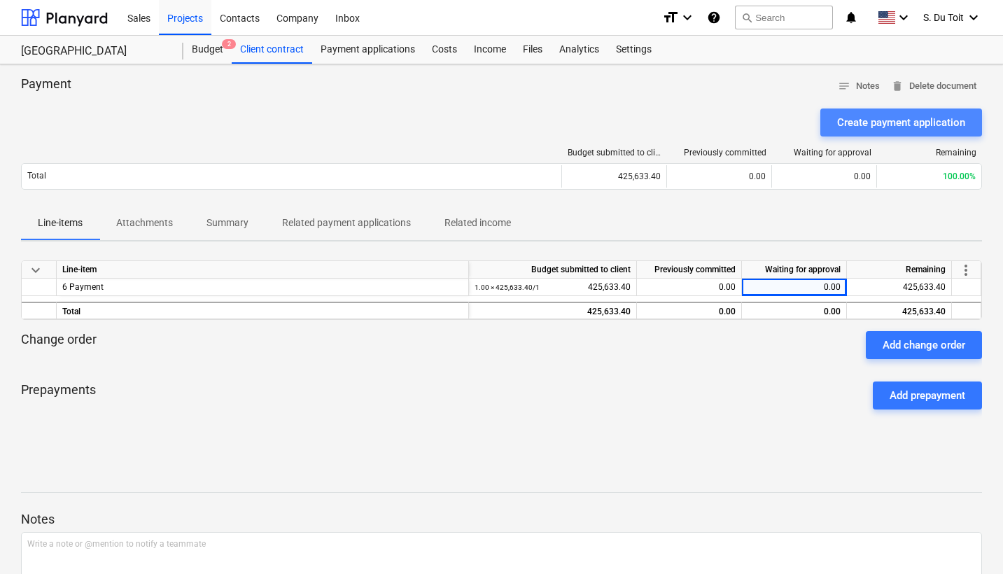
click at [938, 125] on div "Create payment application" at bounding box center [901, 122] width 128 height 18
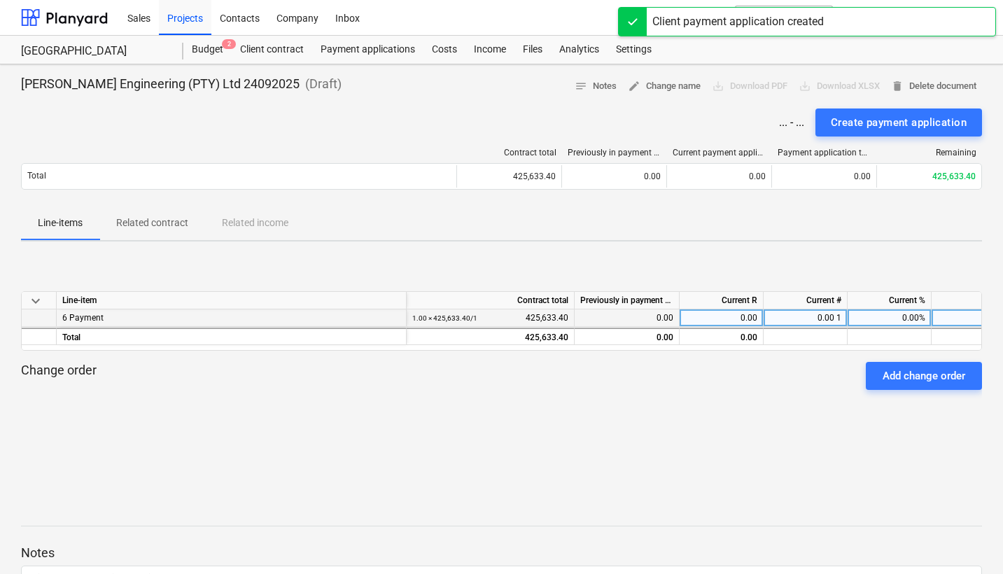
click at [801, 314] on div "0.00 1" at bounding box center [805, 317] width 84 height 17
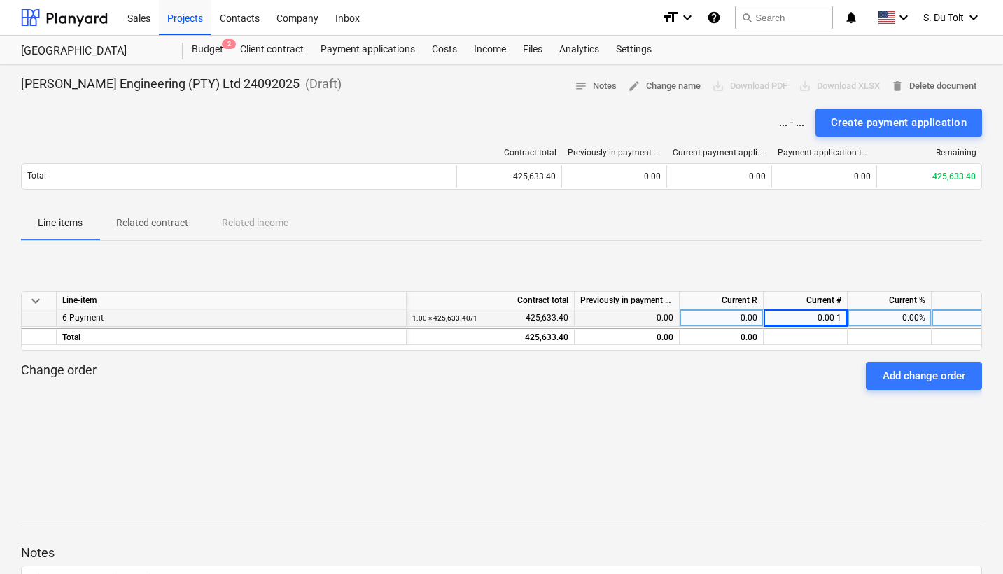
click at [894, 318] on div "0.00%" at bounding box center [889, 317] width 84 height 17
type input "40"
click at [821, 427] on div "keyboard_arrow_down Line-item Contract total Previously in payment applications…" at bounding box center [501, 358] width 961 height 210
drag, startPoint x: 878, startPoint y: 313, endPoint x: 945, endPoint y: 316, distance: 67.2
click at [0, 0] on div "6 Payment 1.00 × 425,633.40 / 1 425,633.40 0.00 170,253.36 0.40 1 40.00% 40.00%…" at bounding box center [0, 0] width 0 height 0
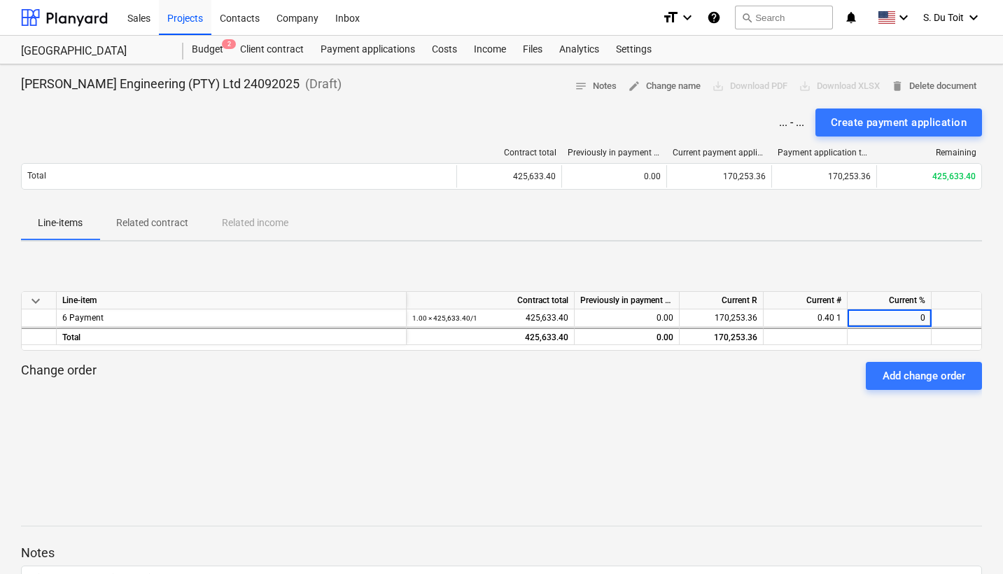
click at [780, 251] on div "[PERSON_NAME] Engineering (PTY) Ltd 24092025 ( Draft ) notes Notes edit Change …" at bounding box center [501, 384] width 1003 height 640
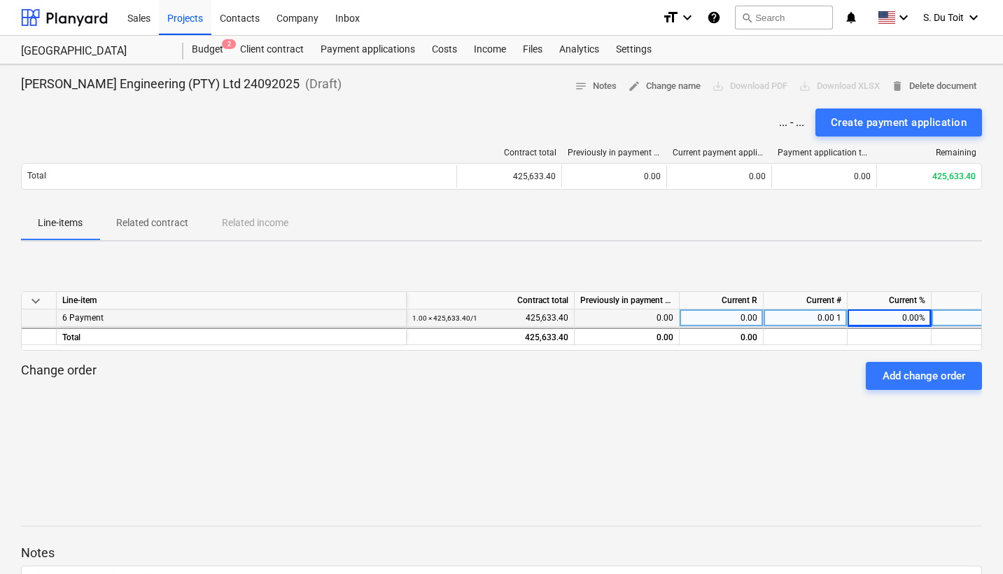
click at [717, 319] on div "0.00" at bounding box center [721, 317] width 84 height 17
type input "30000"
click at [619, 434] on div "keyboard_arrow_down Line-item Contract total Previously in payment applications…" at bounding box center [501, 358] width 961 height 210
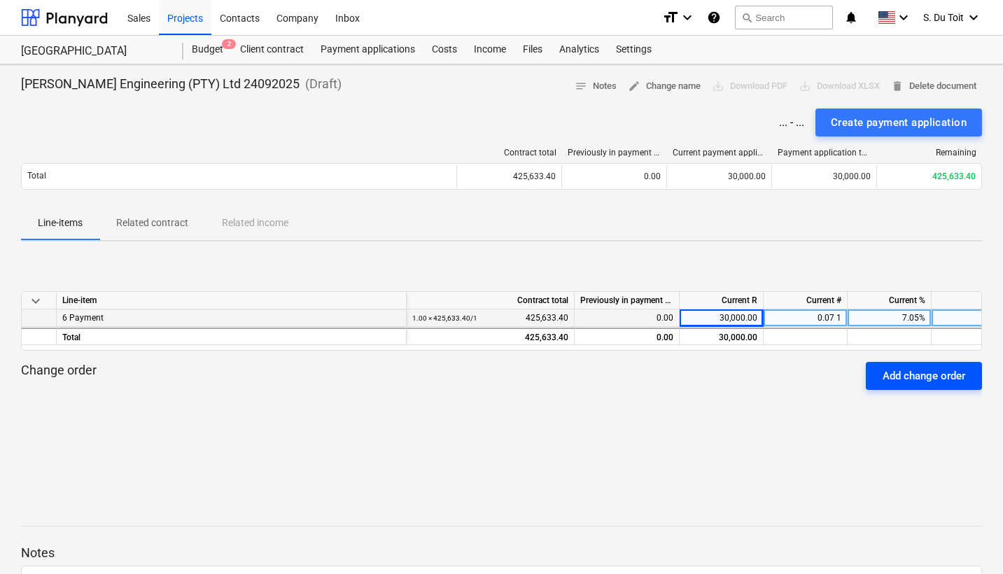
click at [905, 382] on div "Add change order" at bounding box center [923, 376] width 83 height 18
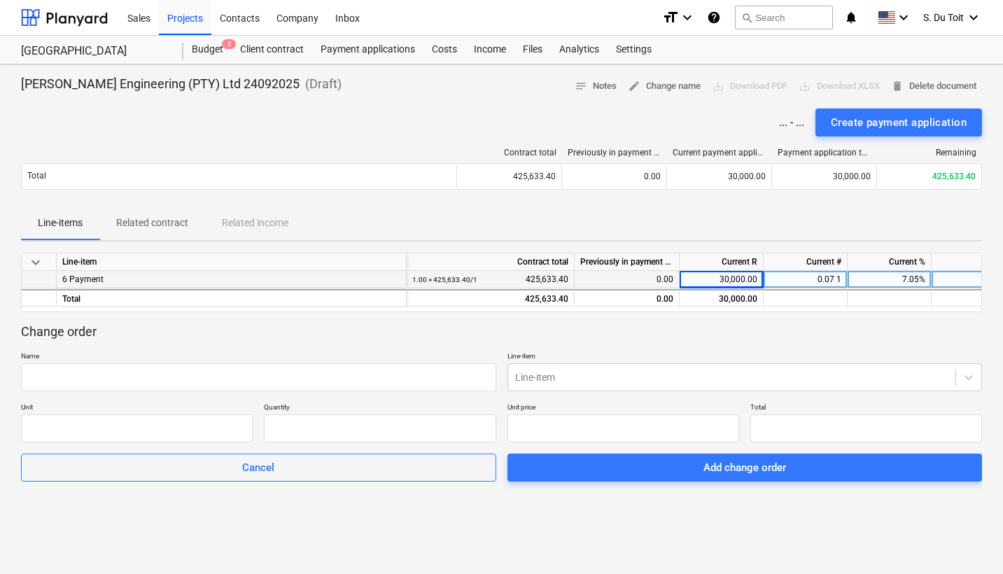
type input "0.00"
click at [843, 117] on div "Create payment application" at bounding box center [899, 122] width 136 height 18
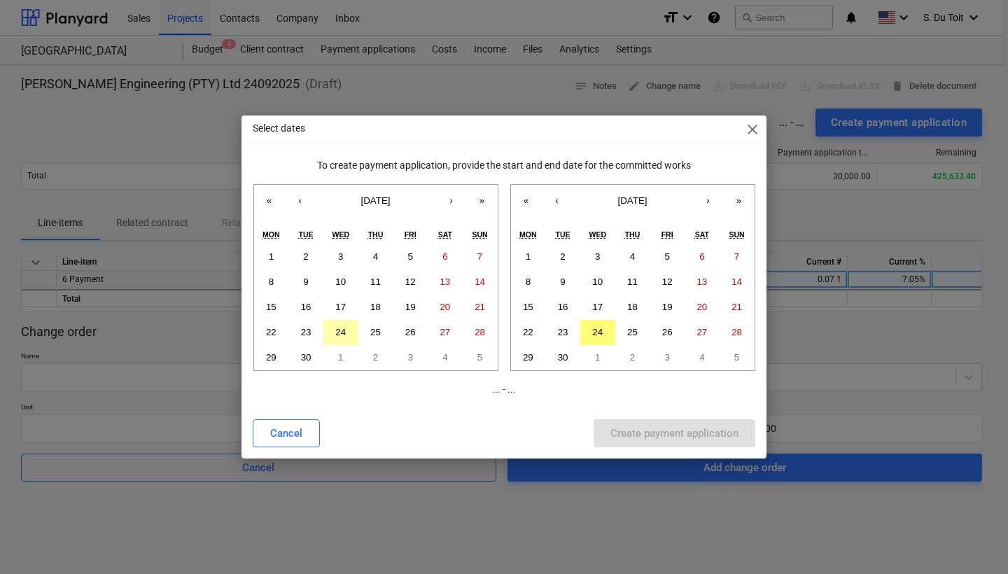
click at [351, 332] on button "24" at bounding box center [340, 332] width 35 height 25
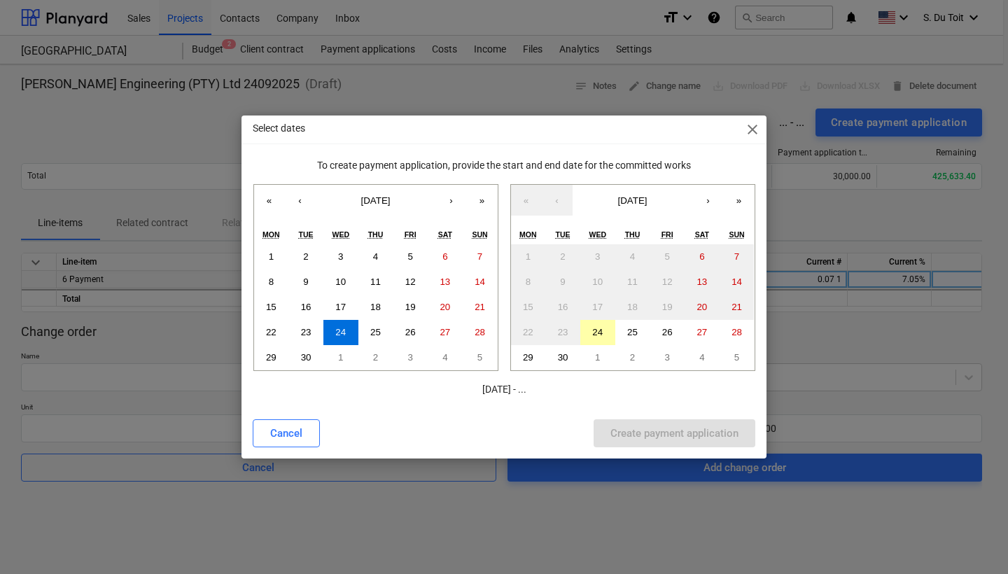
click at [603, 320] on button "24" at bounding box center [597, 332] width 35 height 25
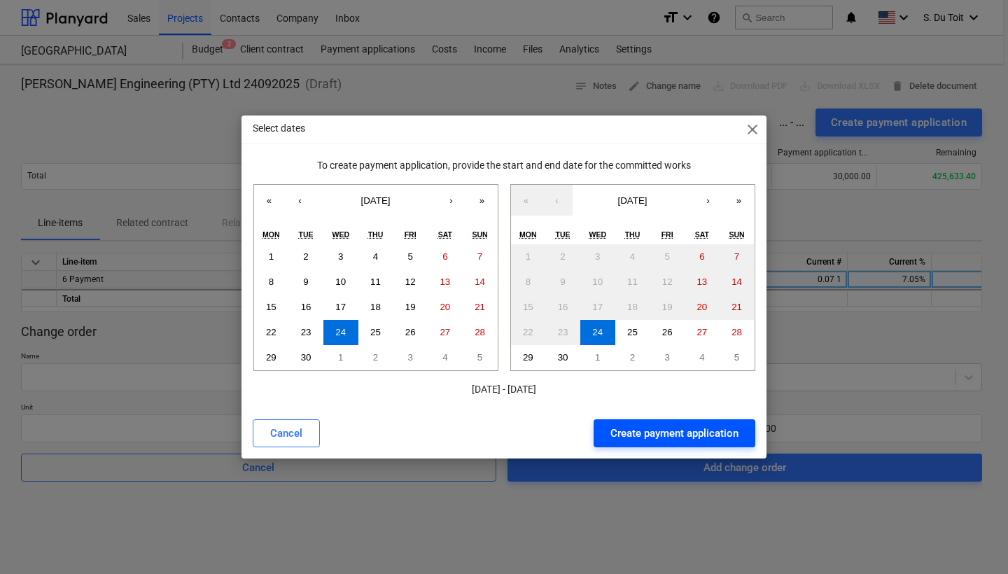
click at [655, 438] on div "Create payment application" at bounding box center [674, 433] width 128 height 18
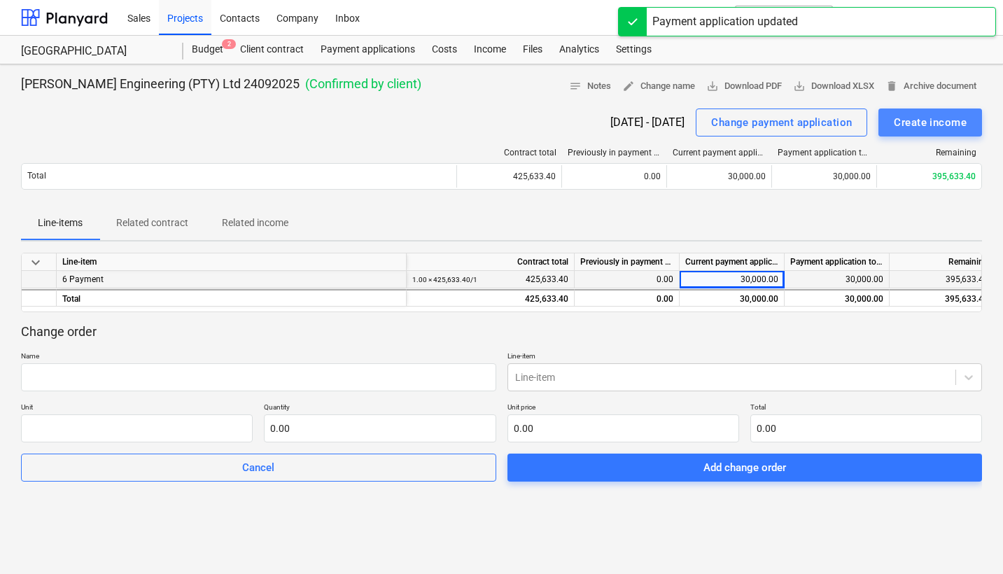
click at [911, 128] on div "Create income" at bounding box center [930, 122] width 73 height 18
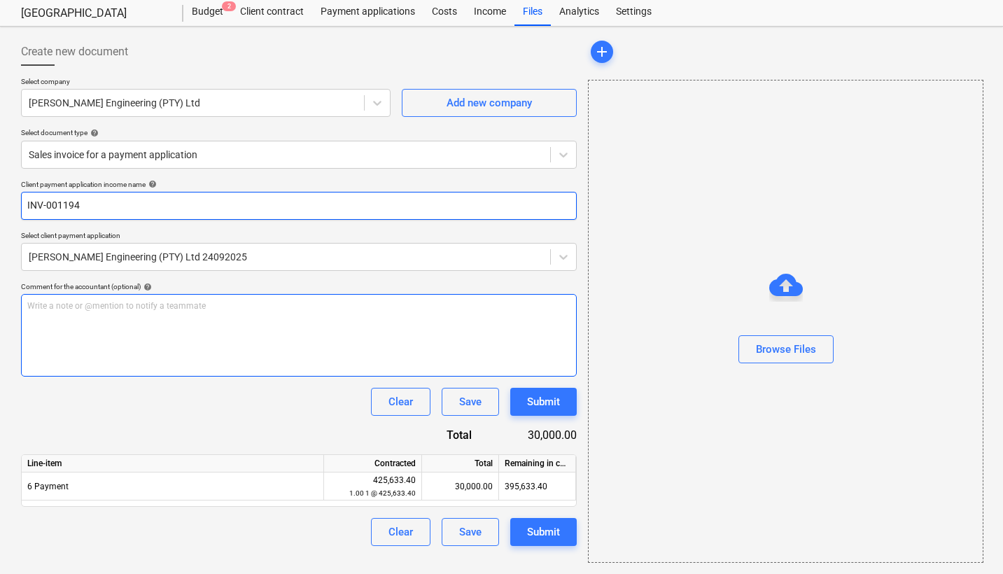
scroll to position [38, 0]
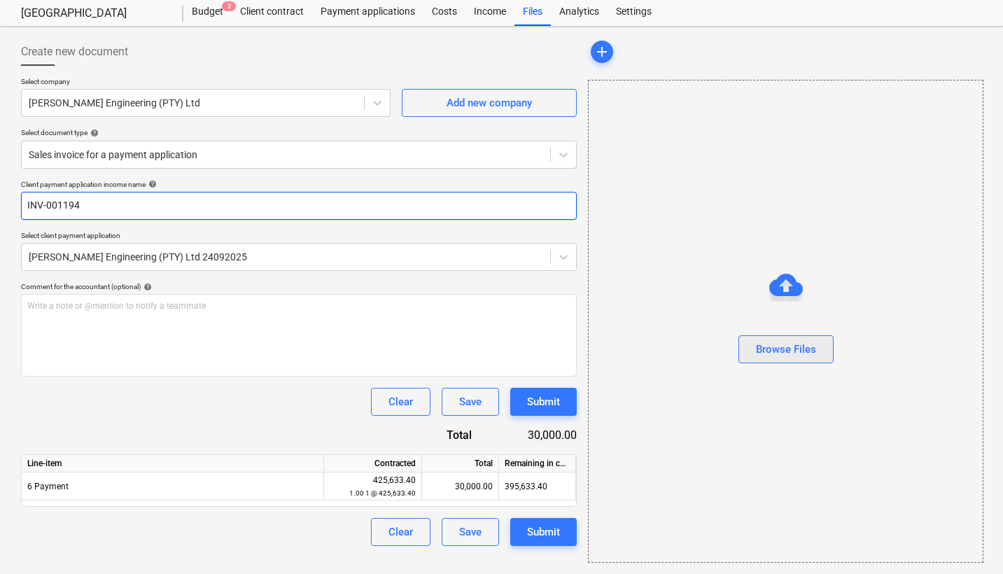
type input "INV-001194"
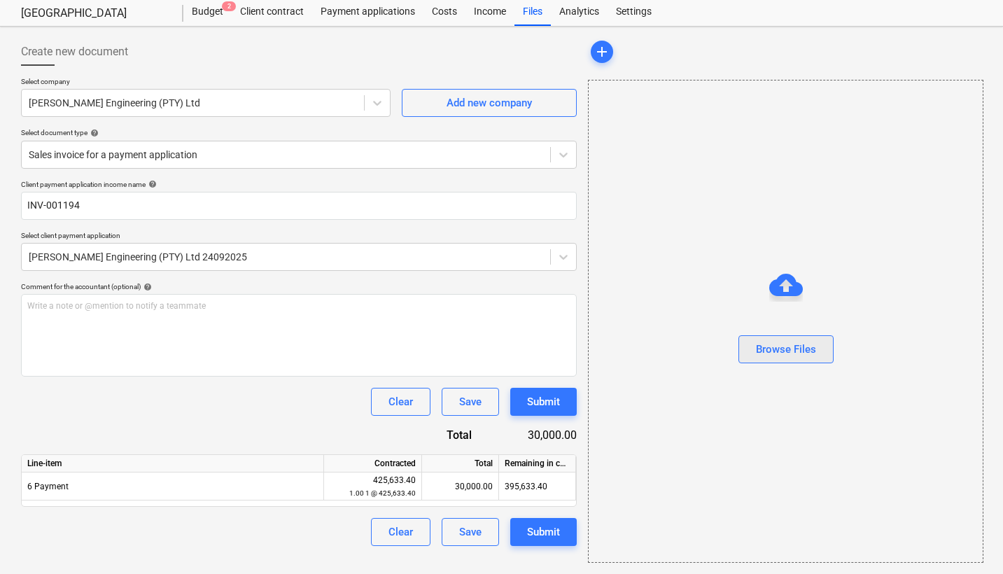
click at [773, 345] on div "Browse Files" at bounding box center [786, 349] width 60 height 18
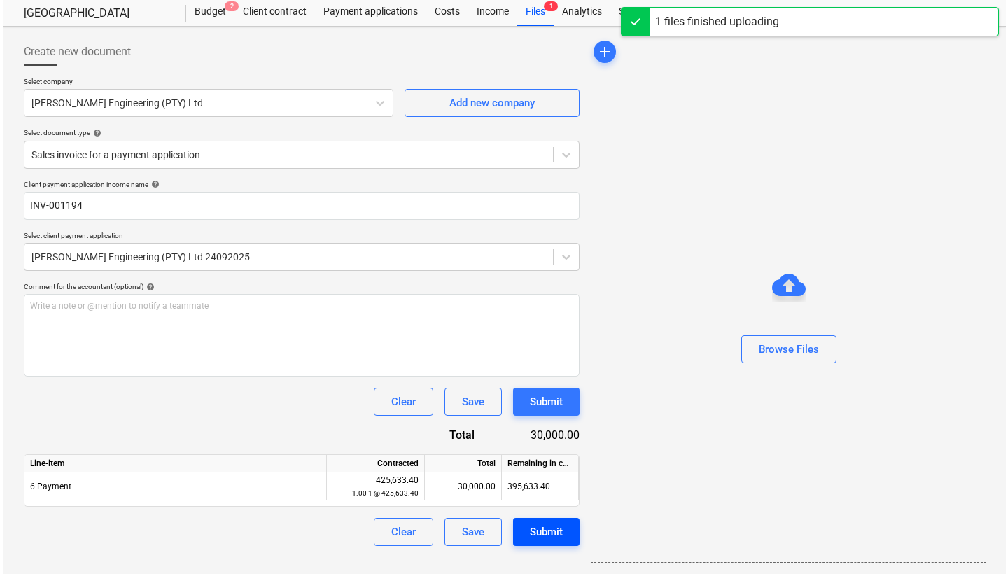
scroll to position [20, 0]
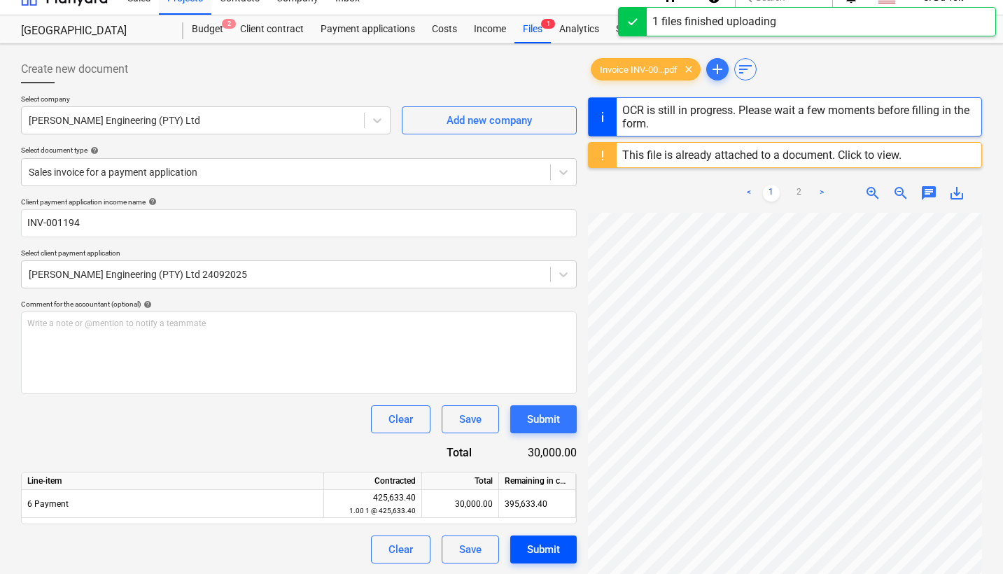
click at [550, 535] on button "Submit" at bounding box center [543, 549] width 66 height 28
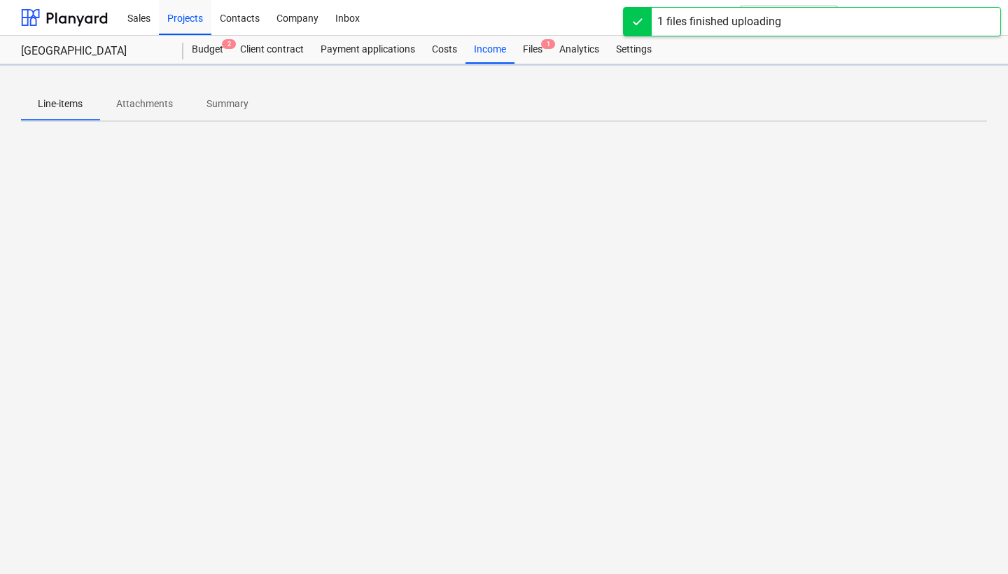
click at [561, 281] on div at bounding box center [504, 238] width 966 height 210
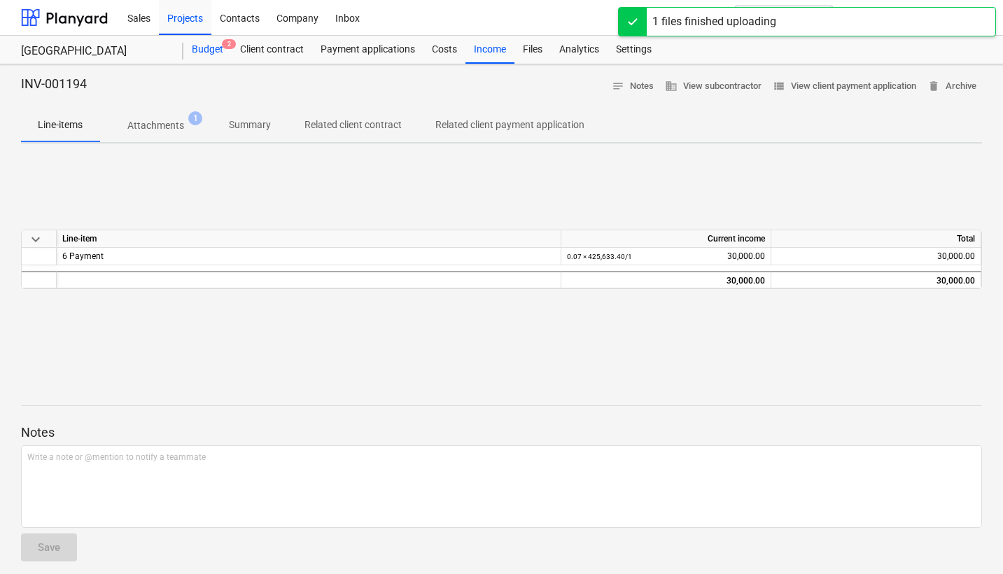
click at [219, 45] on div "Budget 2" at bounding box center [207, 50] width 48 height 28
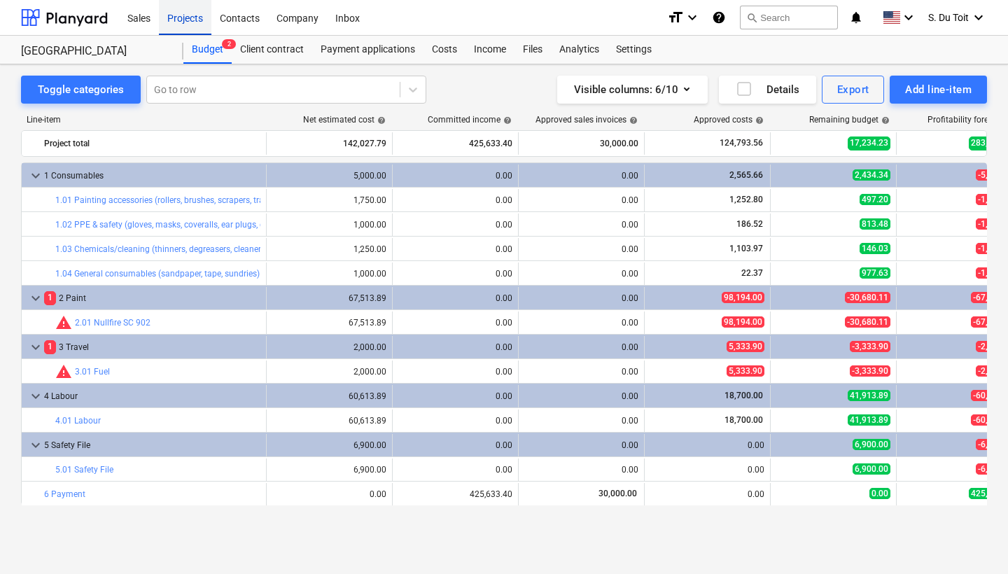
click at [198, 13] on div "Projects" at bounding box center [185, 17] width 52 height 36
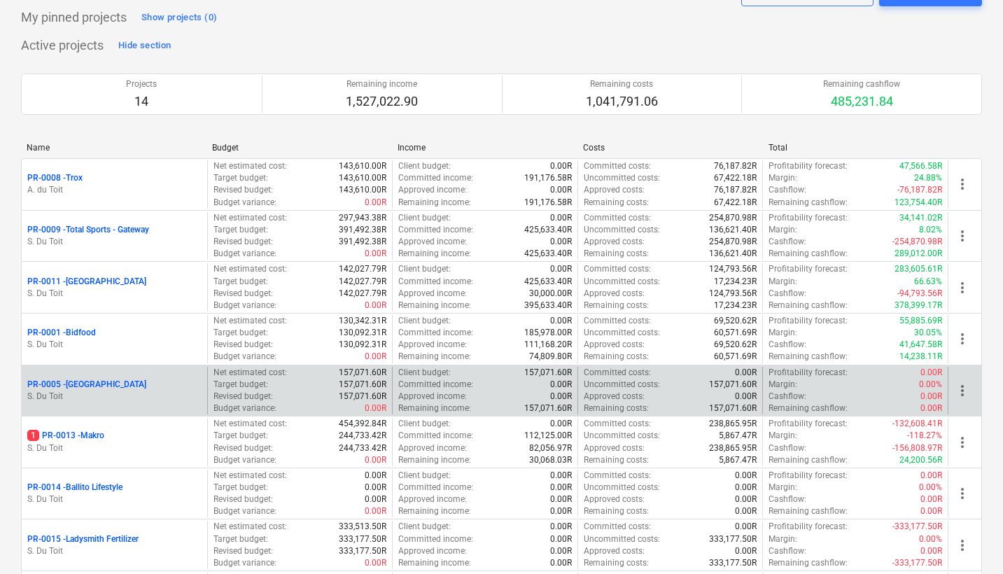
scroll to position [71, 0]
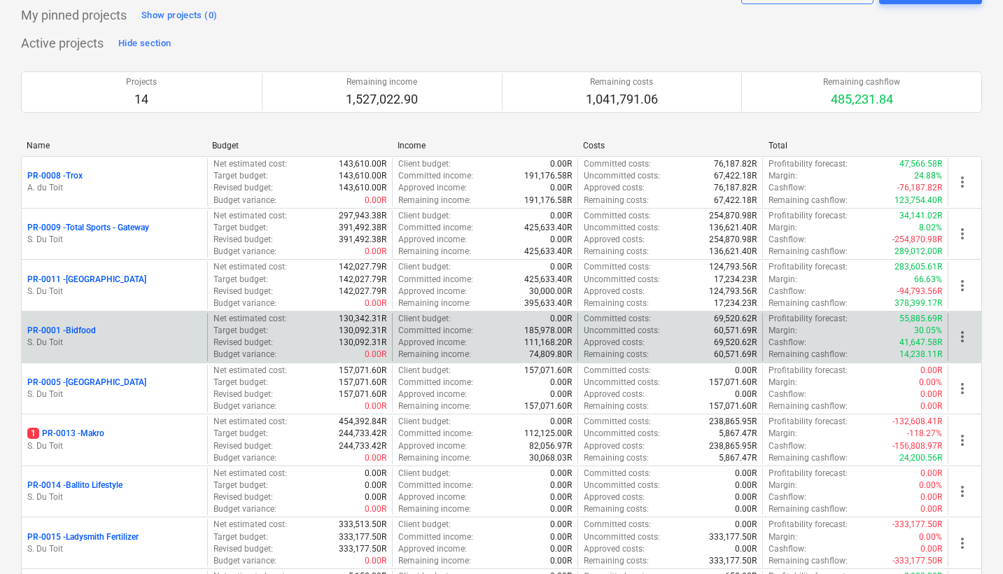
click at [291, 345] on div "Revised budget : 130,092.31R" at bounding box center [300, 343] width 174 height 12
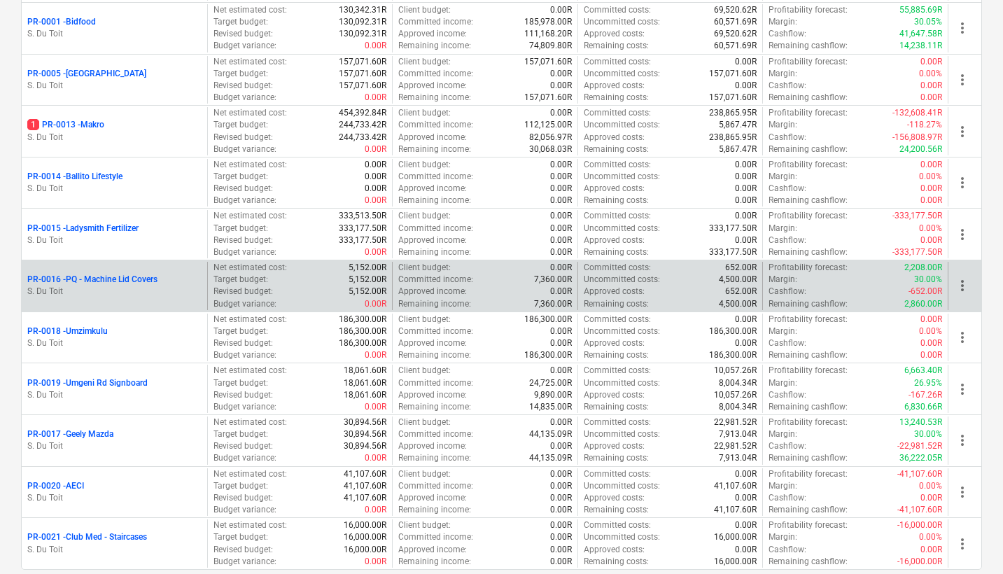
scroll to position [377, 0]
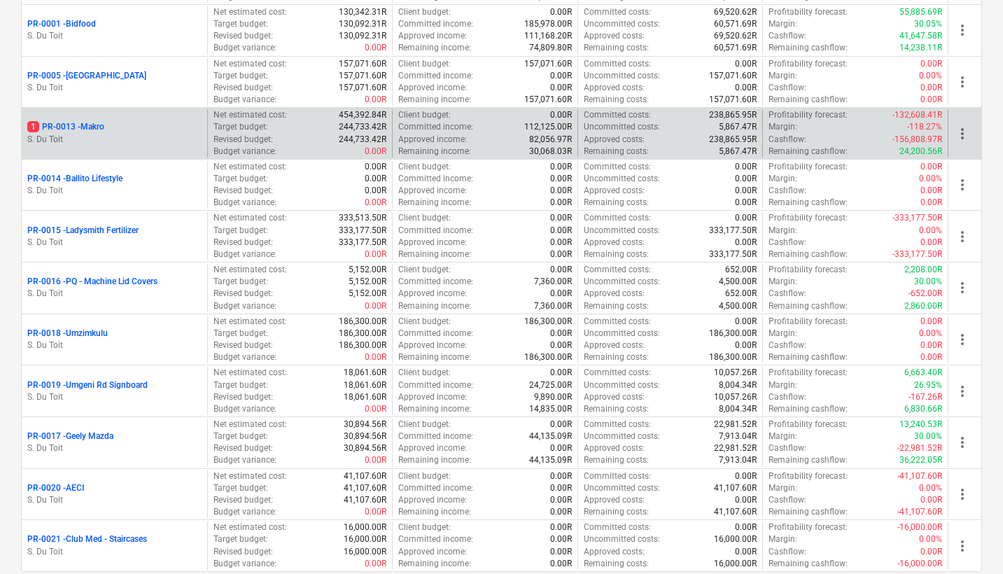
click at [147, 129] on div "1 PR-0013 - Makro" at bounding box center [114, 127] width 174 height 12
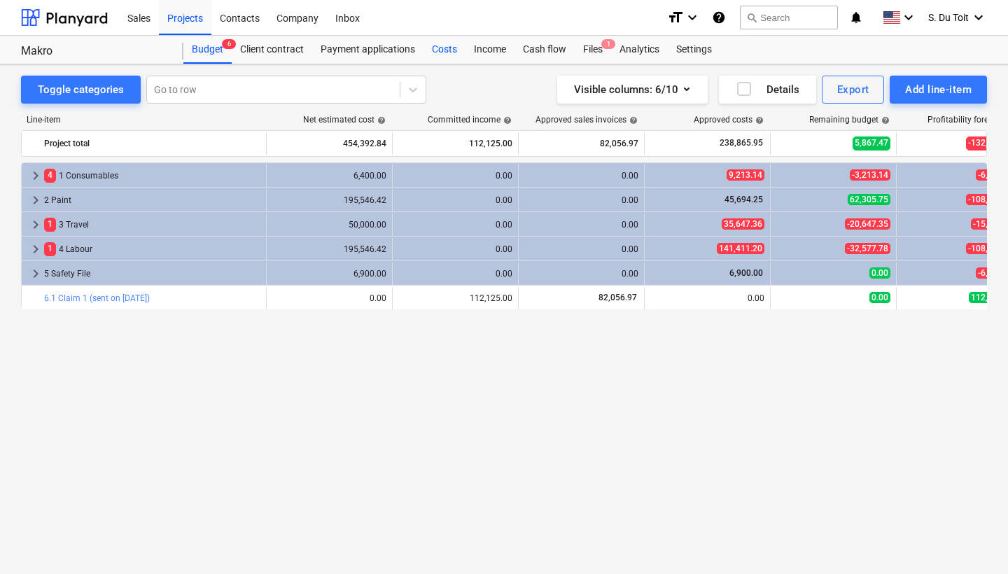
click at [442, 50] on div "Costs" at bounding box center [444, 50] width 42 height 28
